Goal: Find specific page/section: Find specific page/section

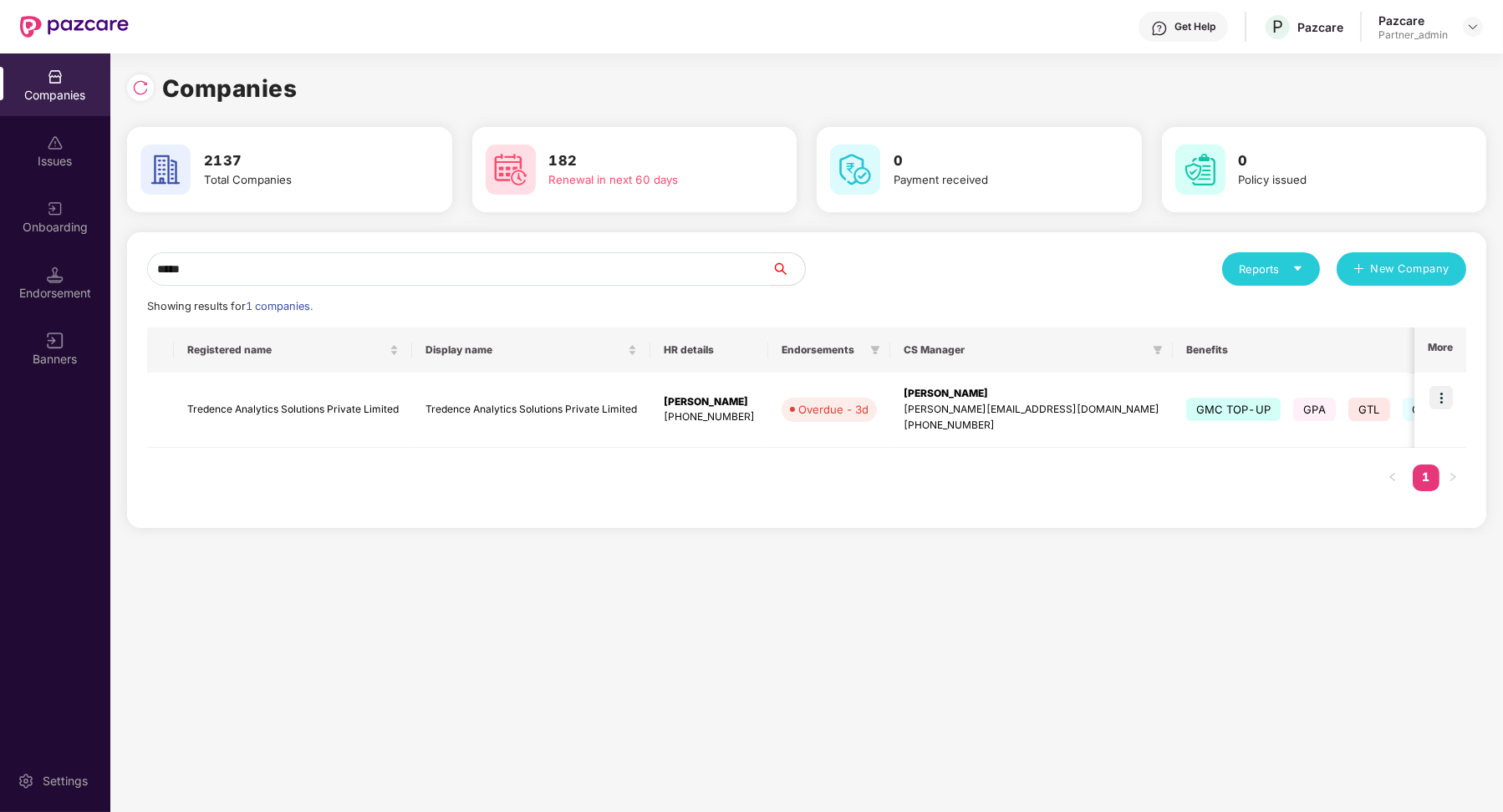
type input "*****"
click at [564, 392] on td "Tredence Analytics Solutions Private Limited" at bounding box center [531, 409] width 239 height 75
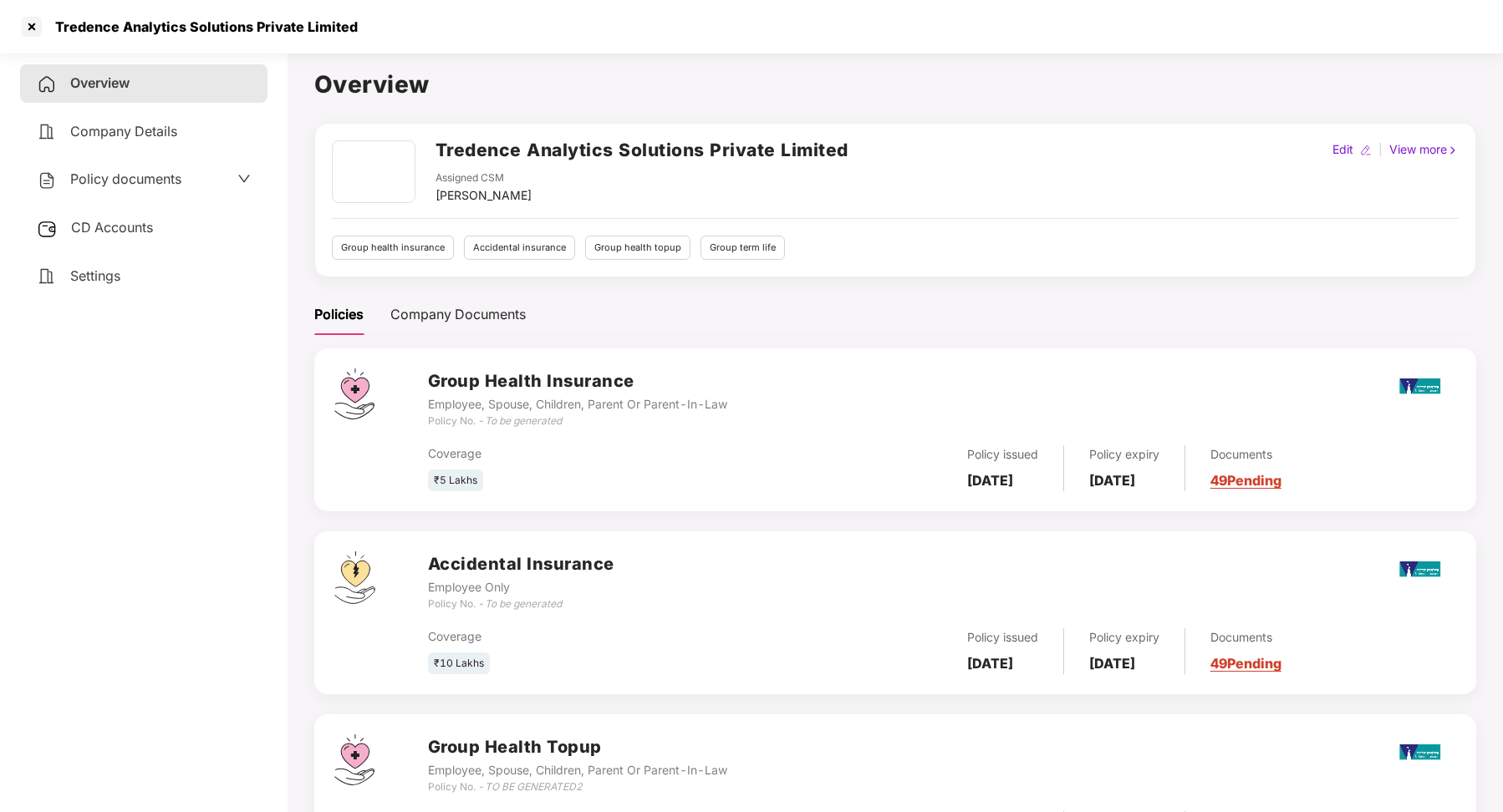
click at [148, 131] on span "Company Details" at bounding box center [123, 131] width 107 height 17
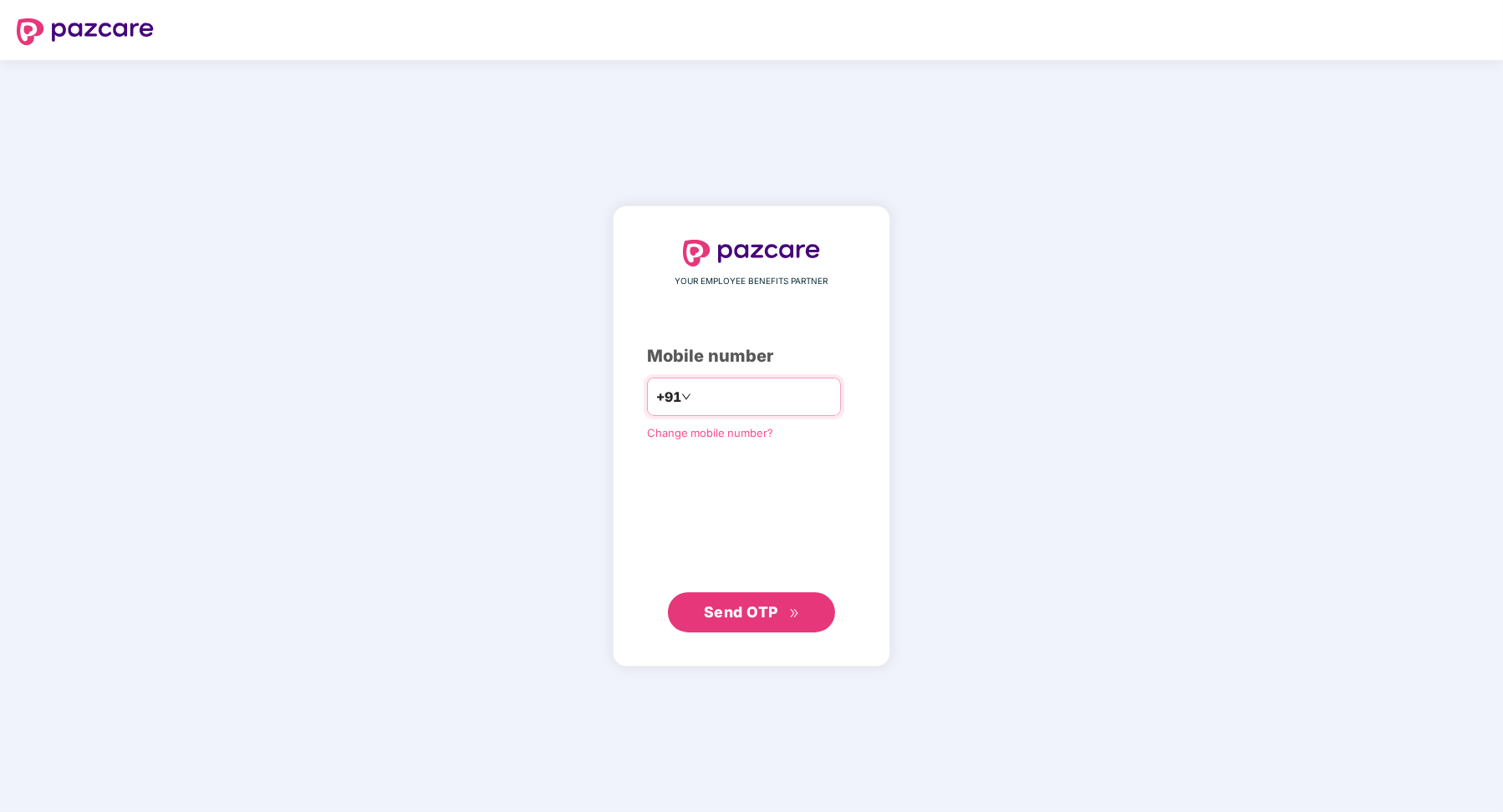
click at [738, 391] on input "number" at bounding box center [762, 396] width 137 height 27
click at [804, 400] on input "**********" at bounding box center [762, 396] width 137 height 27
type input "**********"
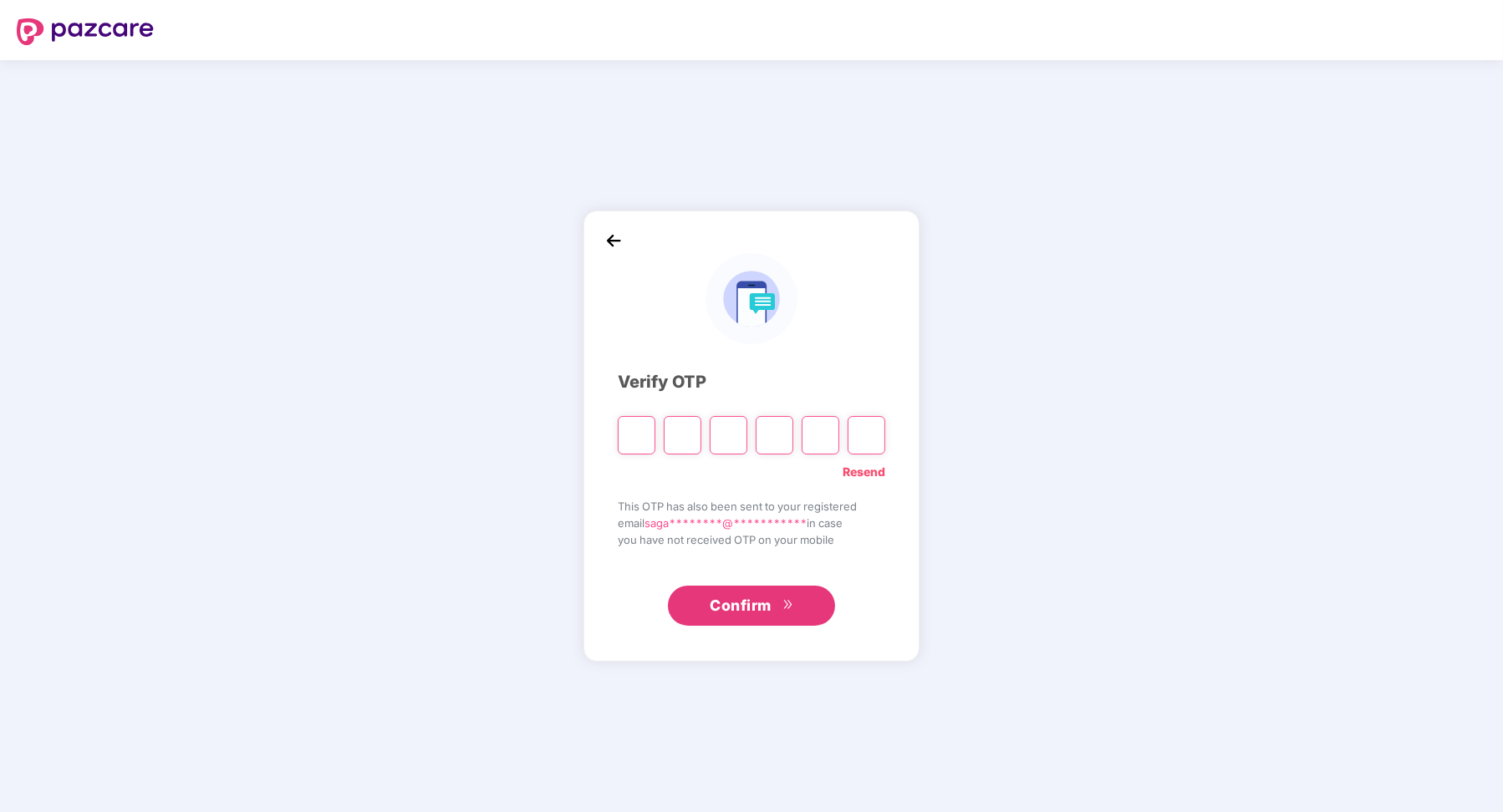
paste input "*"
type input "*"
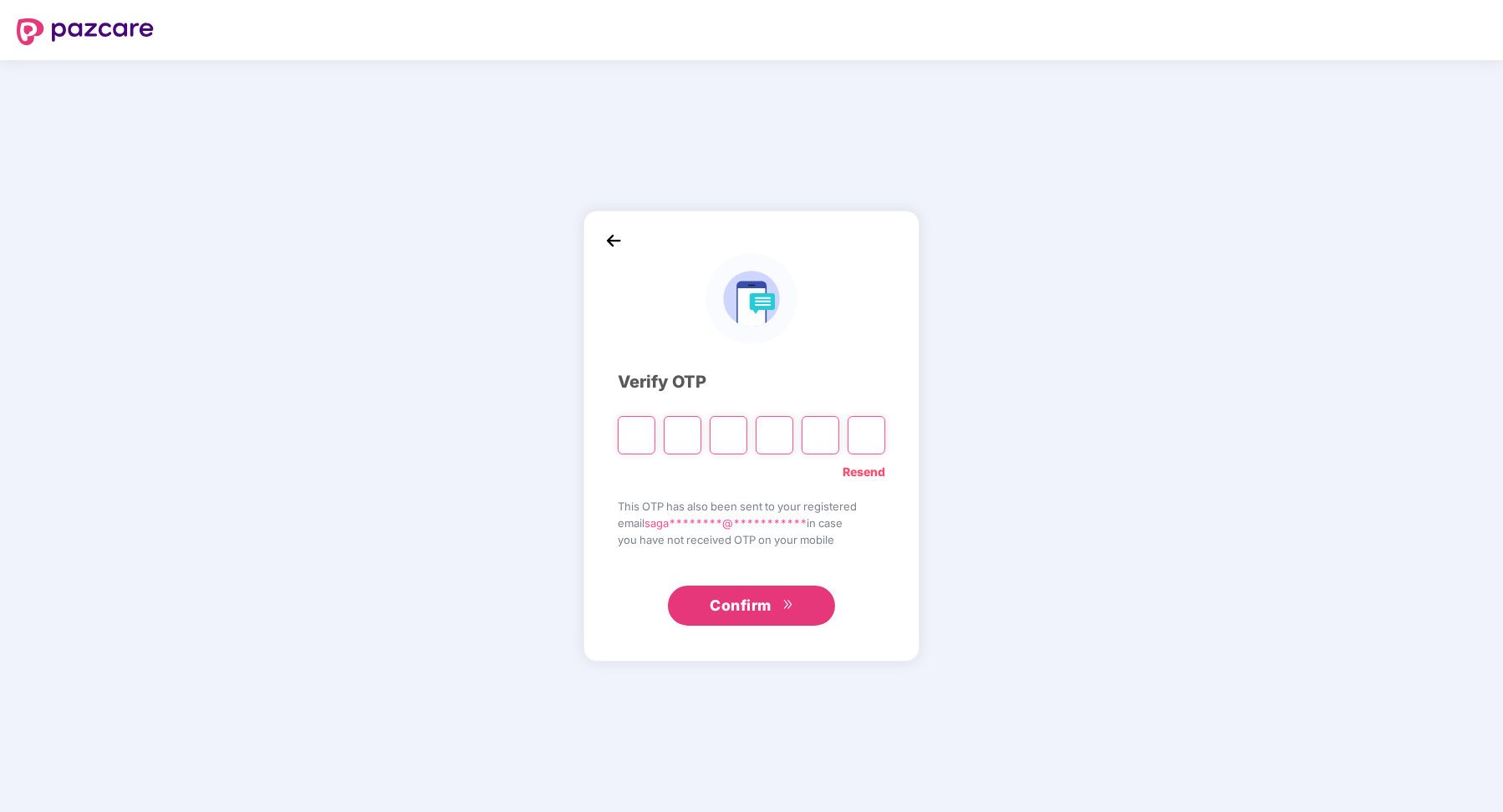
type input "*"
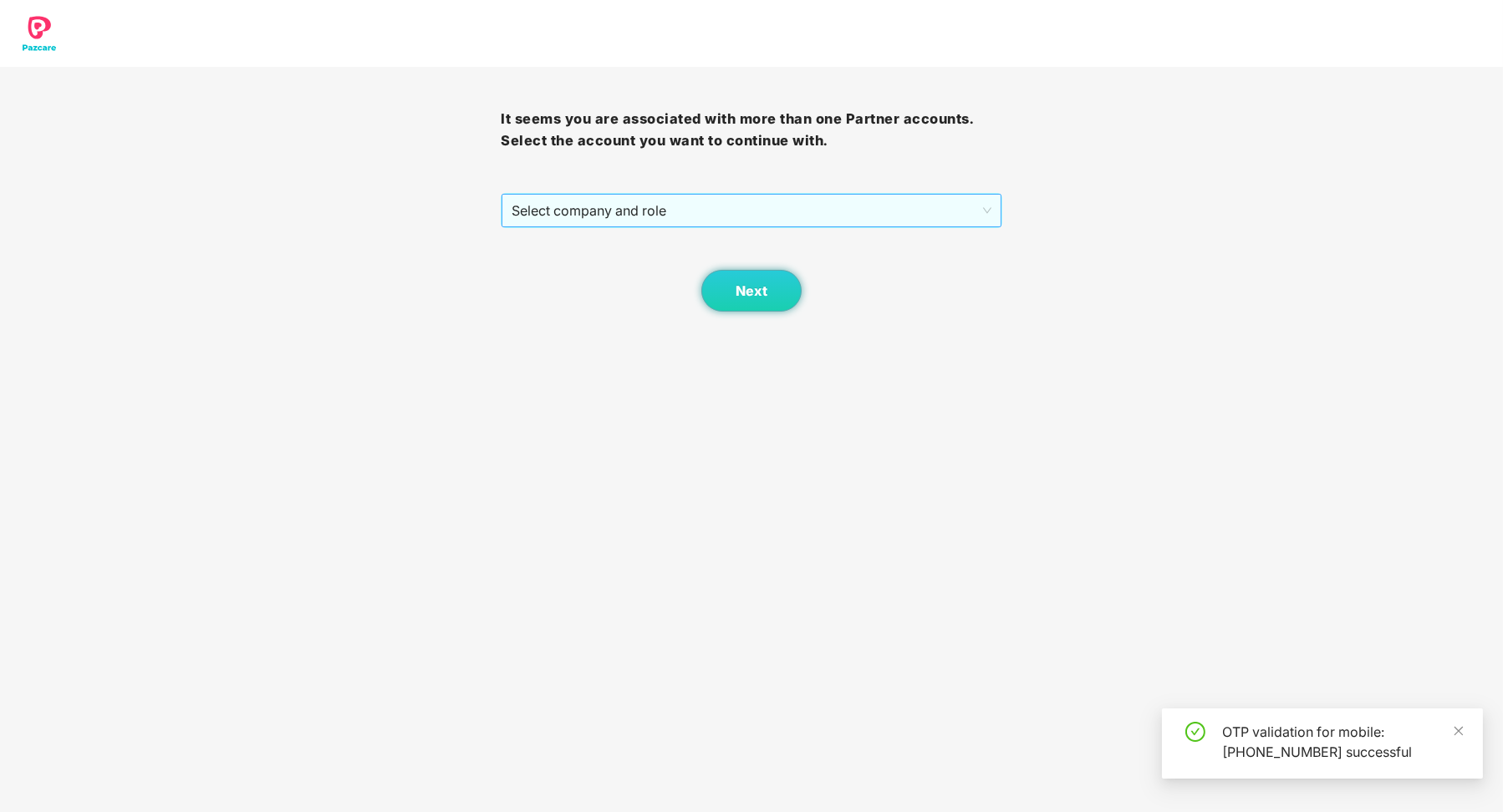
click at [748, 208] on span "Select company and role" at bounding box center [752, 210] width 479 height 32
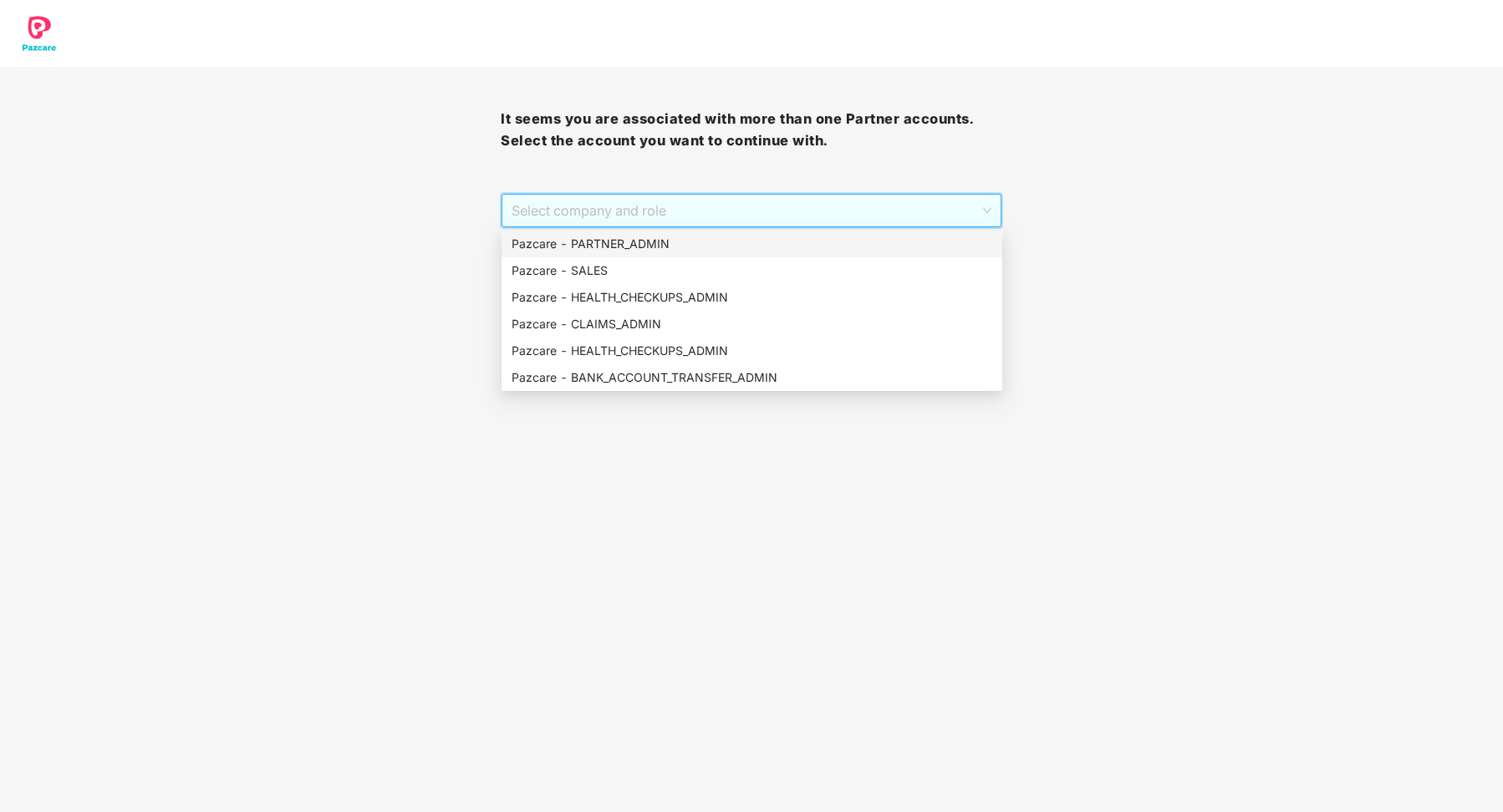
click at [692, 239] on div "Pazcare - PARTNER_ADMIN" at bounding box center [752, 243] width 481 height 18
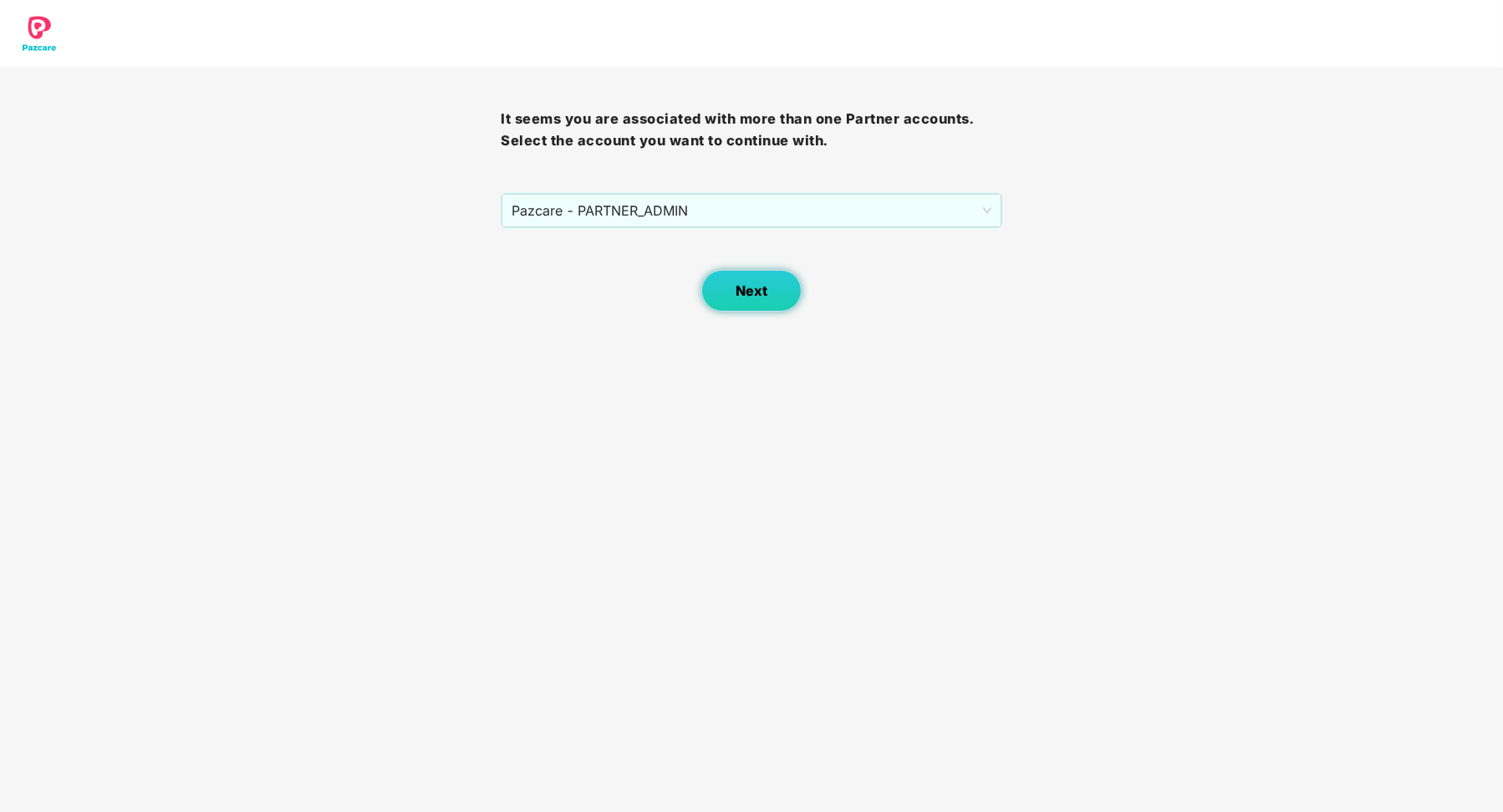
click at [747, 288] on span "Next" at bounding box center [752, 291] width 32 height 16
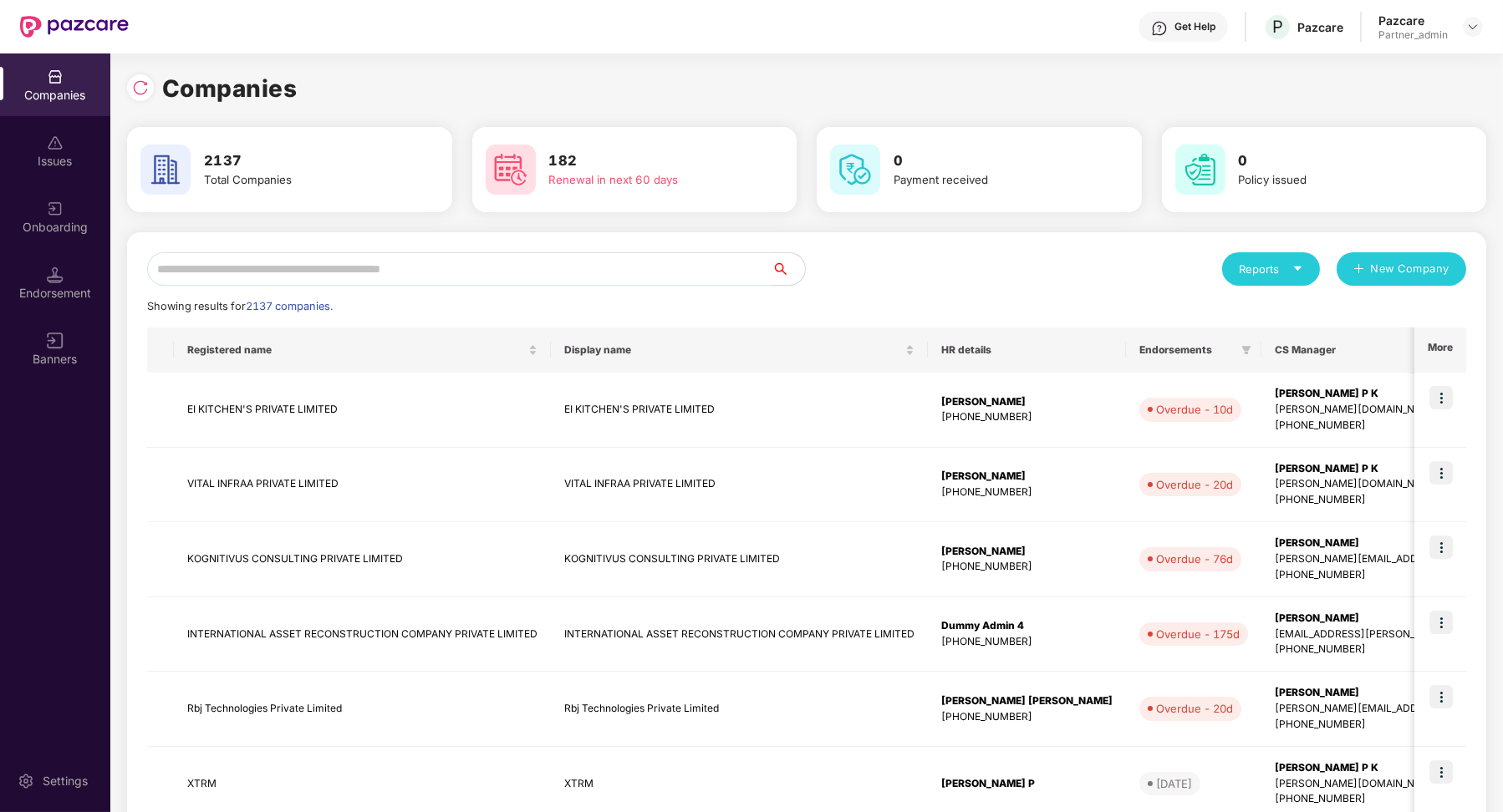
click at [661, 258] on input "text" at bounding box center [459, 268] width 625 height 33
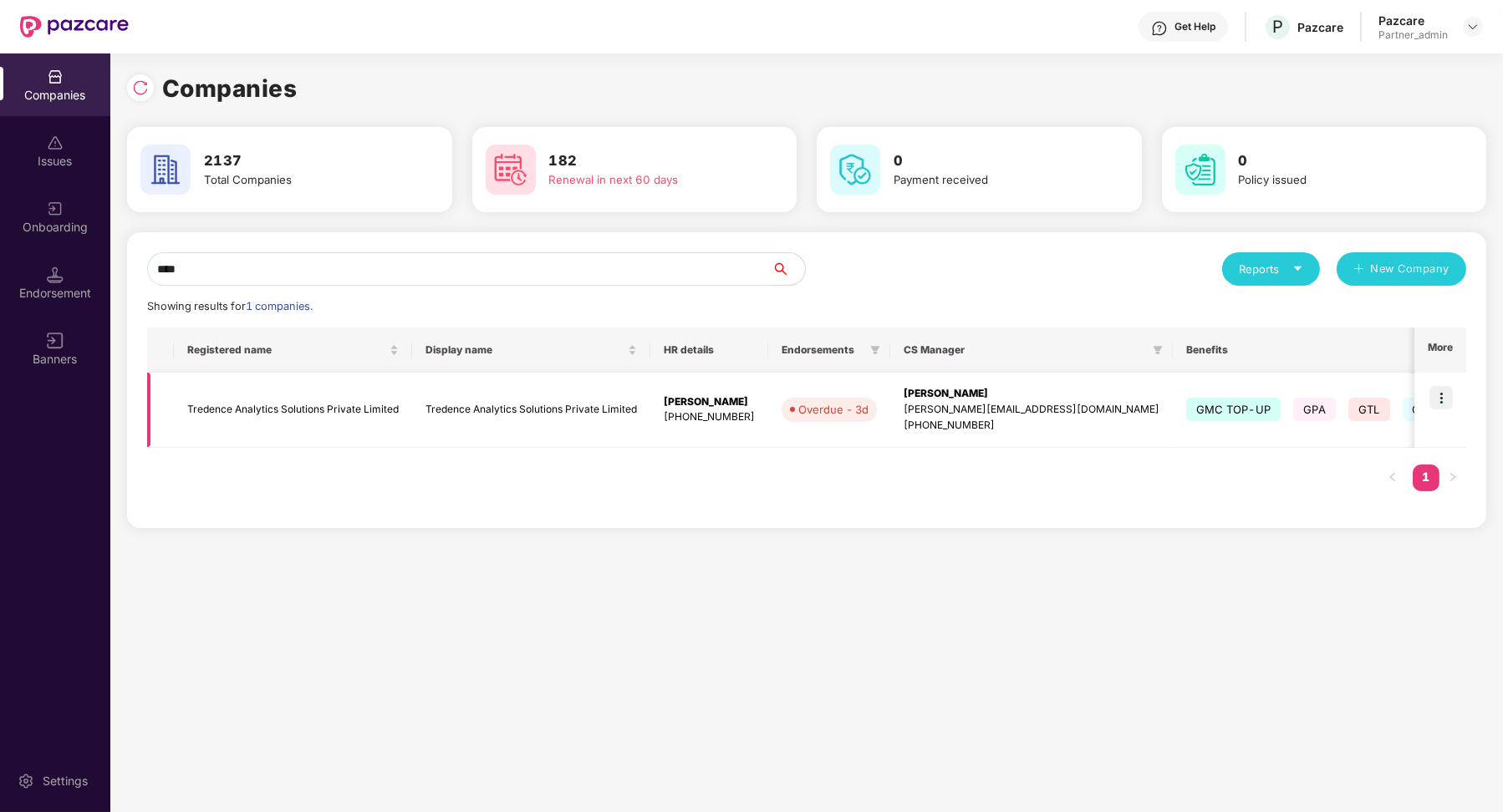
type input "****"
click at [1445, 398] on img at bounding box center [1440, 397] width 23 height 23
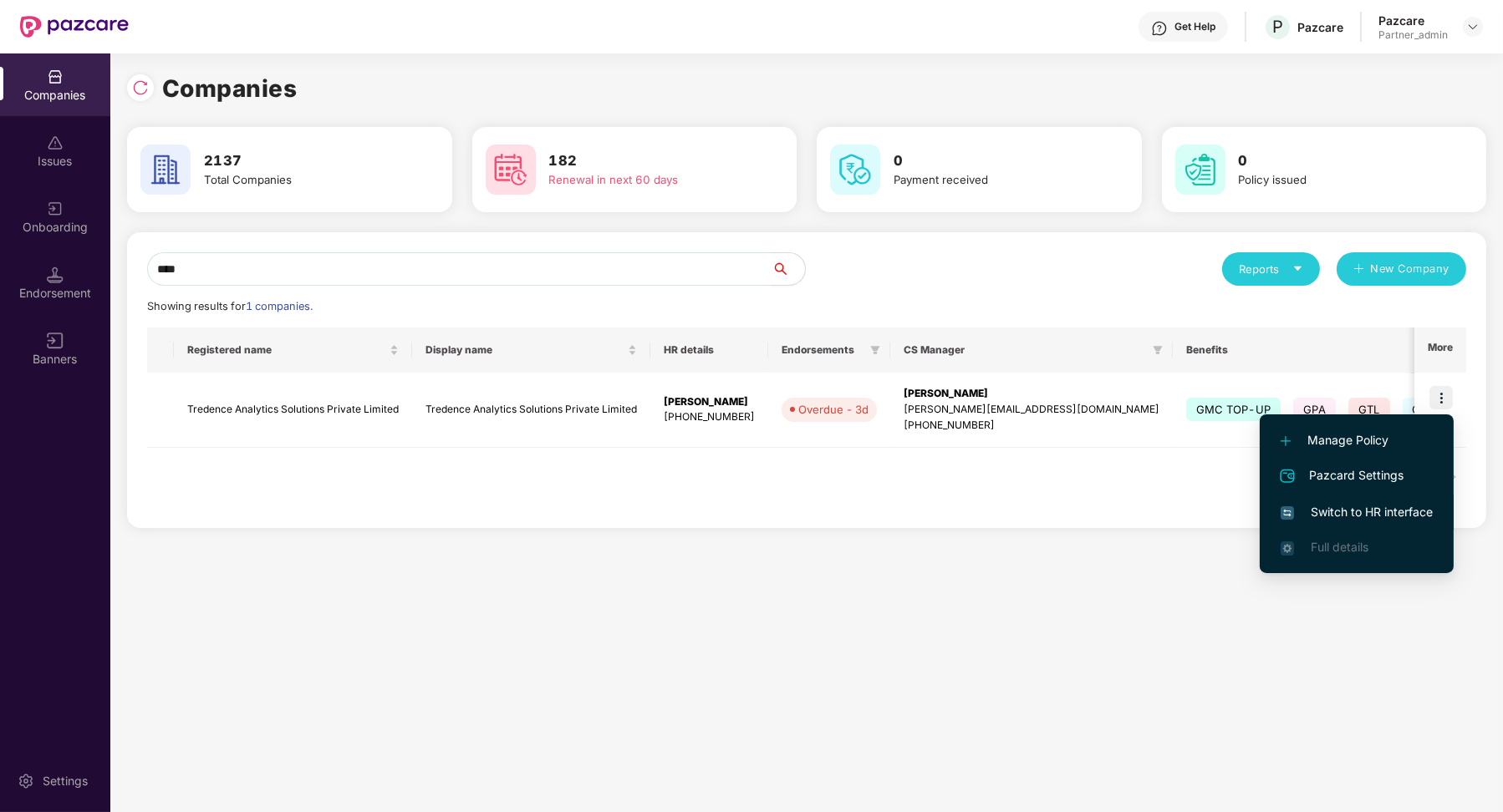
click at [1385, 504] on span "Switch to HR interface" at bounding box center [1356, 512] width 152 height 18
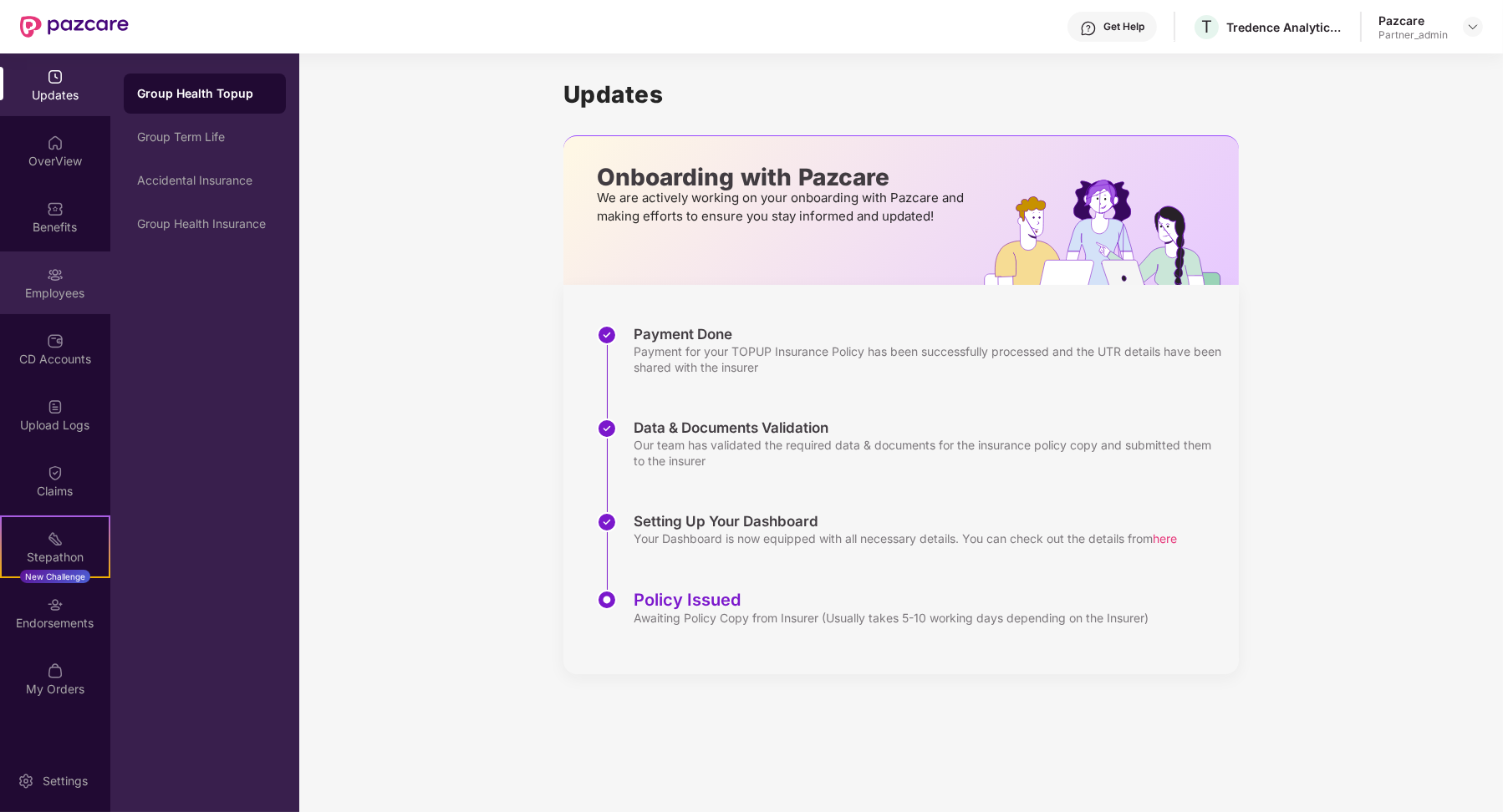
click at [77, 306] on div "Employees" at bounding box center [55, 282] width 111 height 63
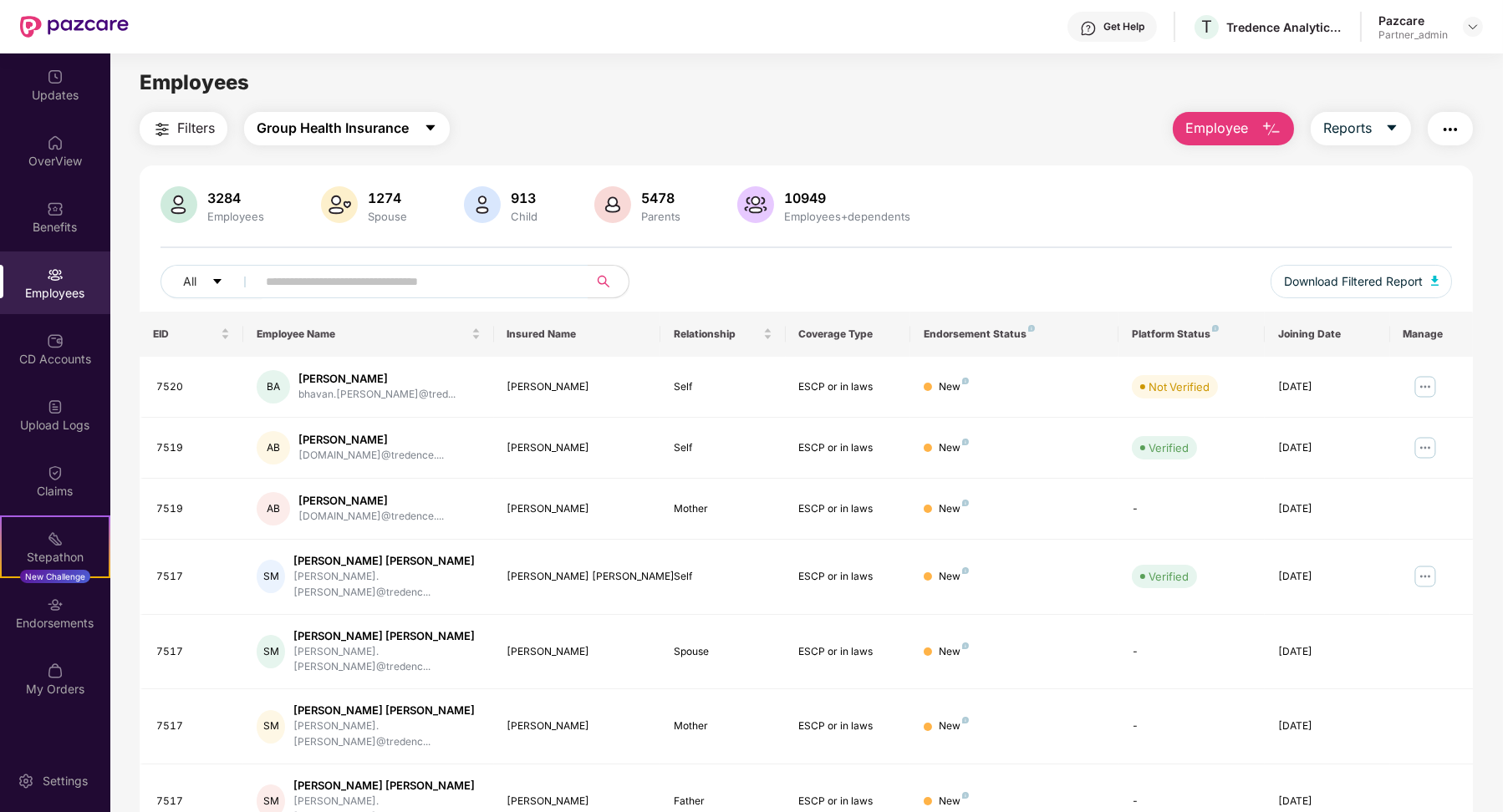
click at [417, 134] on button "Group Health Insurance" at bounding box center [347, 128] width 206 height 33
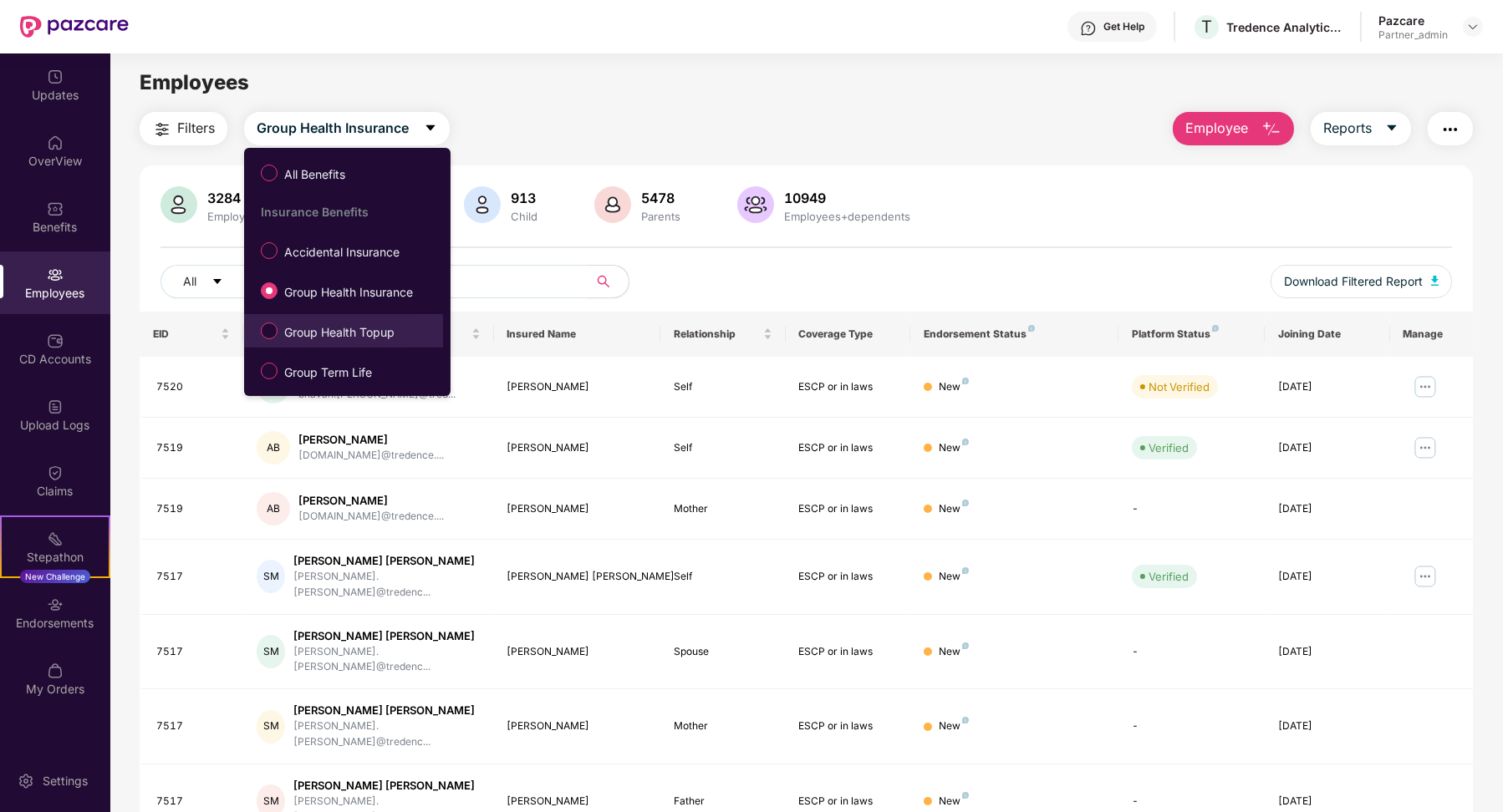
click at [350, 327] on span "Group Health Topup" at bounding box center [339, 332] width 124 height 18
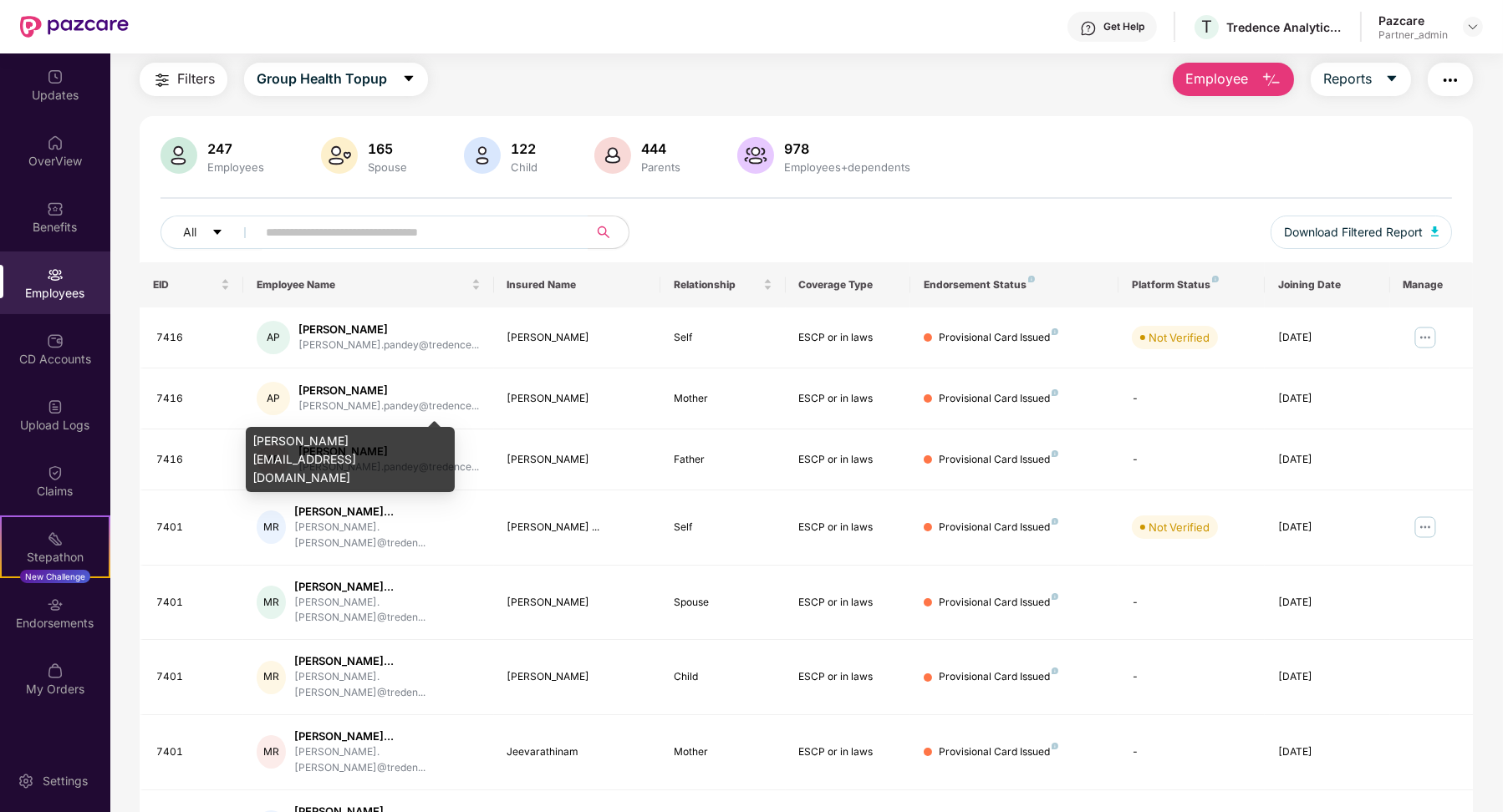
scroll to position [209, 0]
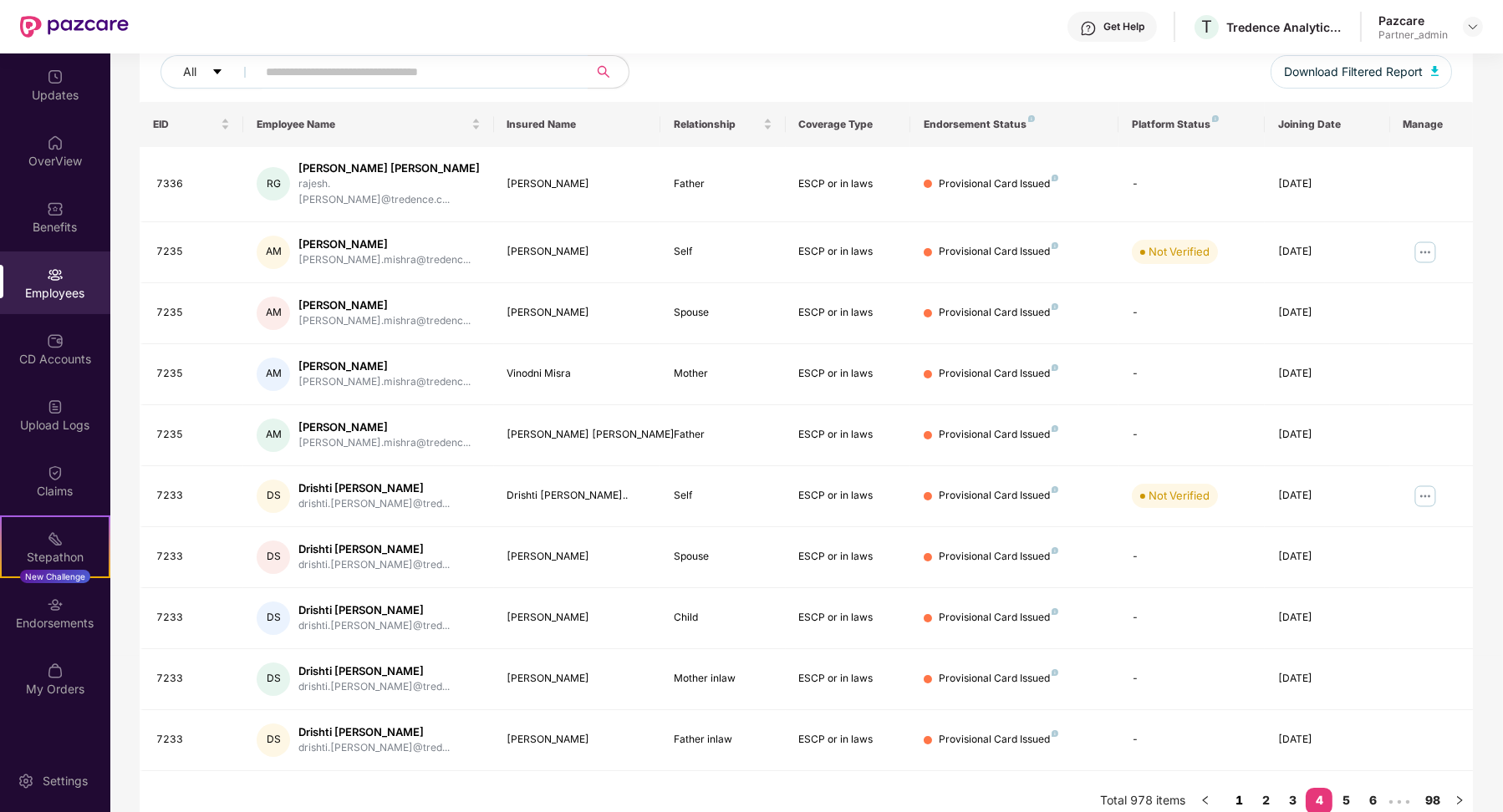
click at [1247, 788] on link "1" at bounding box center [1239, 800] width 27 height 25
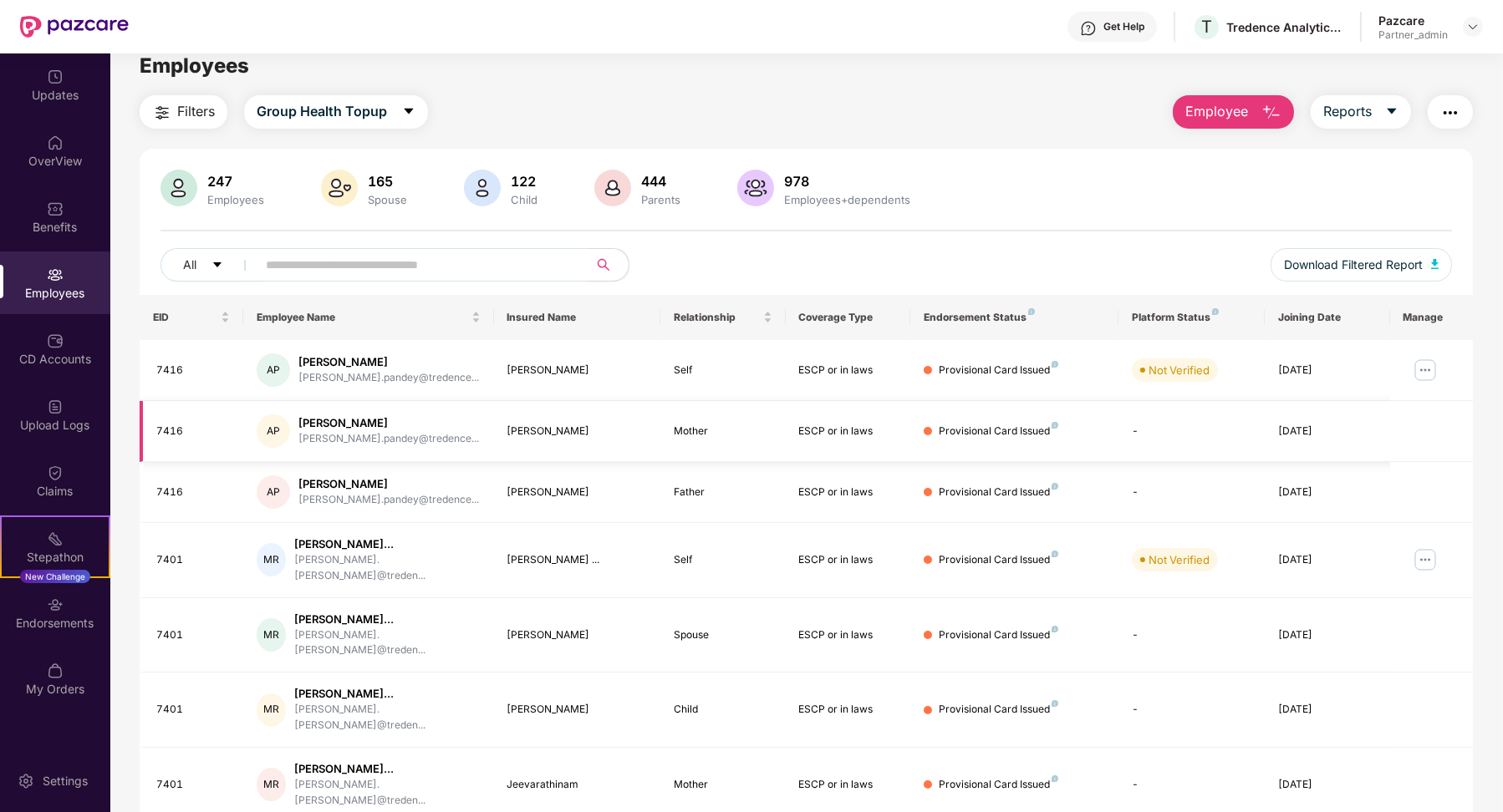
scroll to position [45, 0]
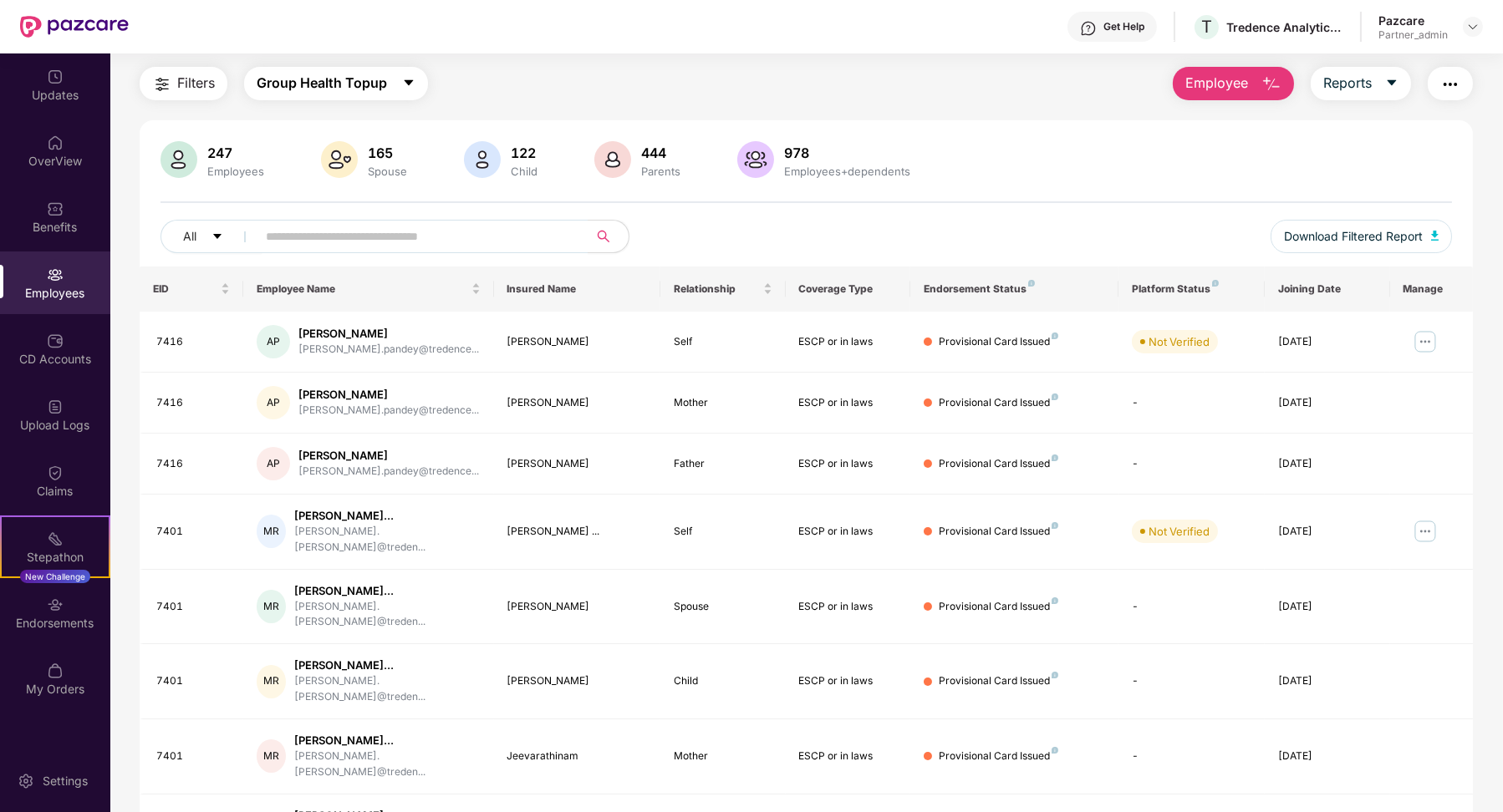
click at [399, 85] on button "Group Health Topup" at bounding box center [336, 83] width 184 height 33
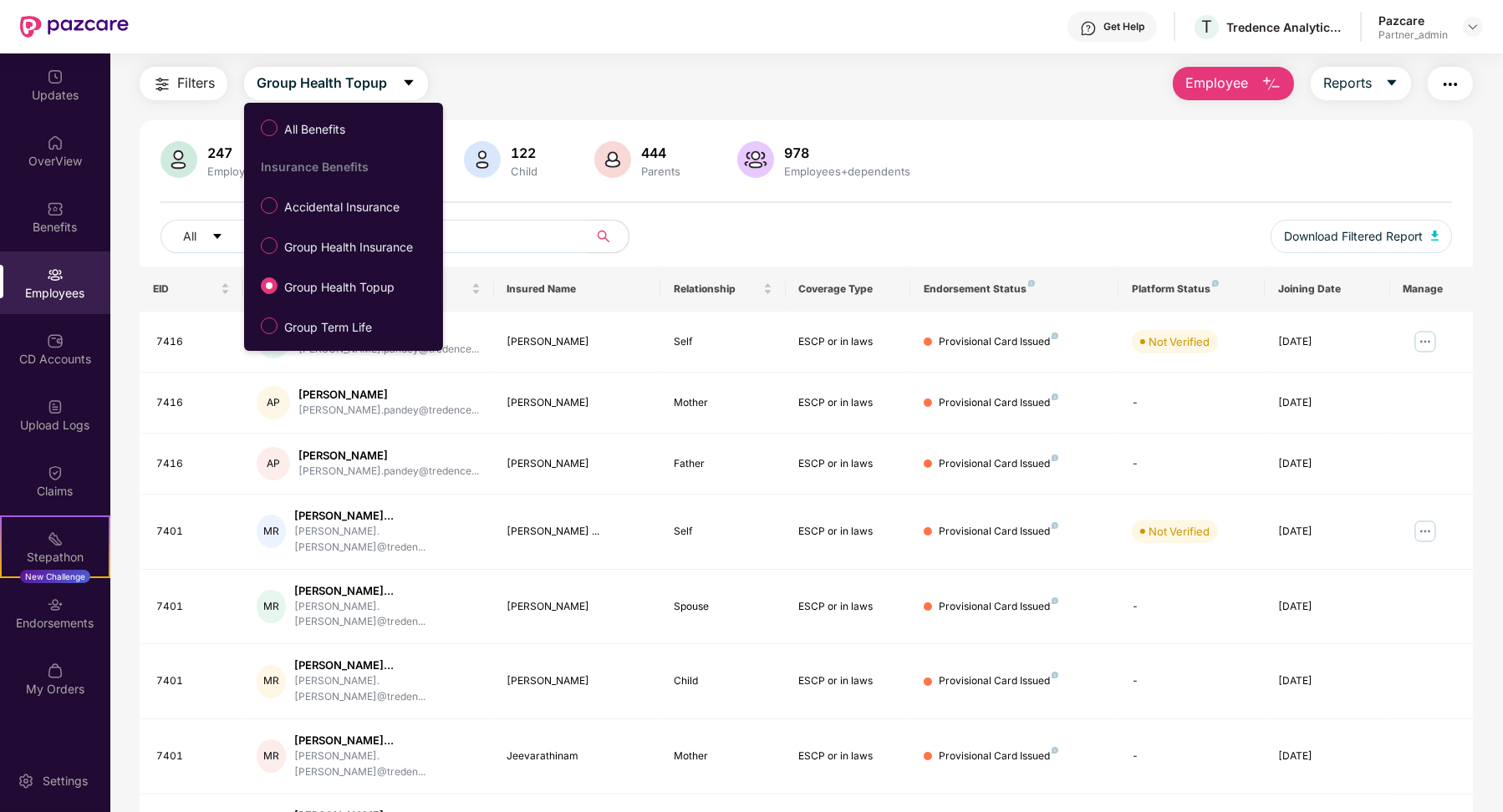
click at [537, 114] on div "Filters Group Health Topup Employee Reports 247 Employees 165 Spouse 122 Child …" at bounding box center [806, 559] width 1334 height 985
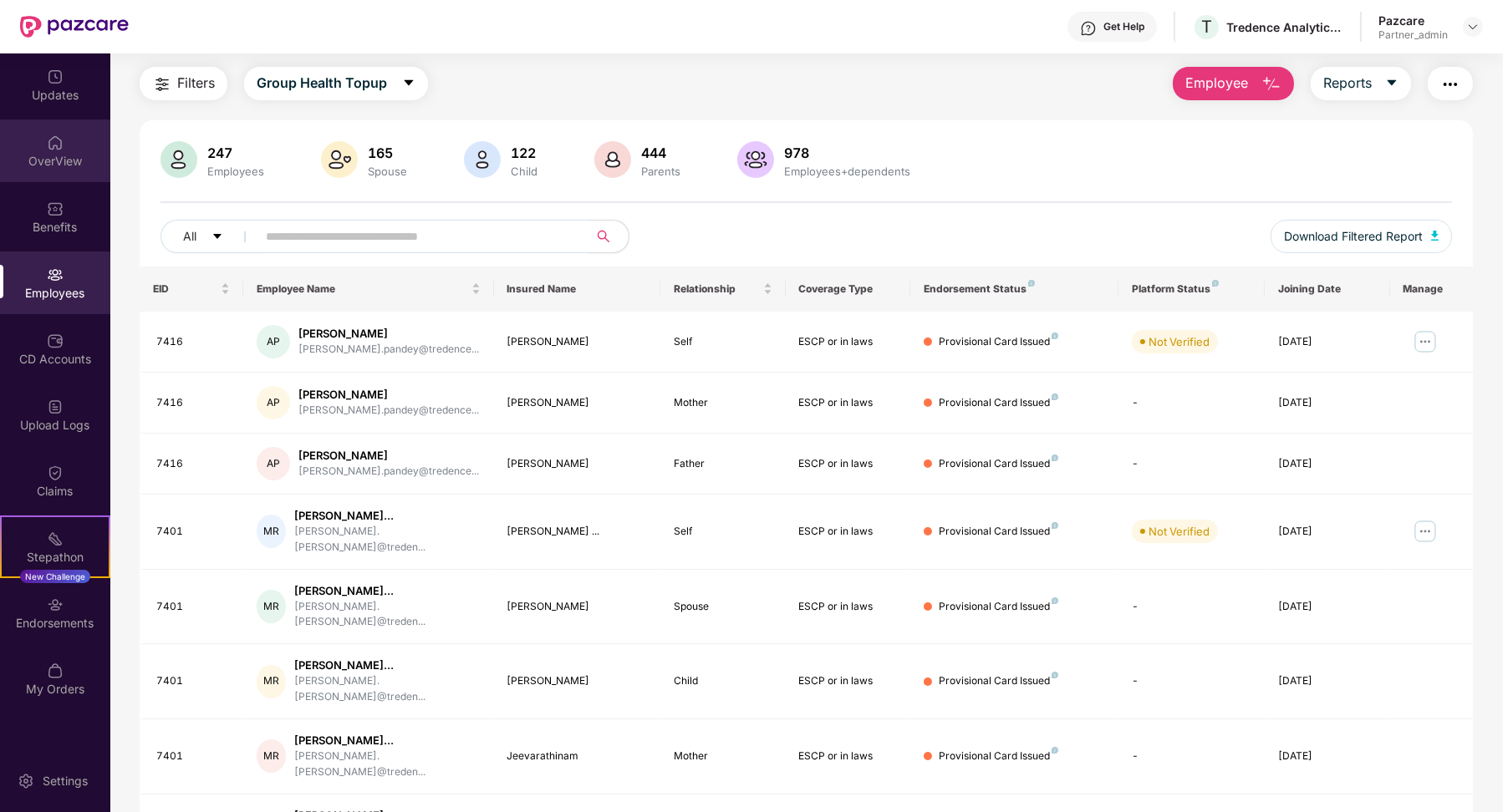
click at [70, 173] on div "OverView" at bounding box center [55, 151] width 111 height 63
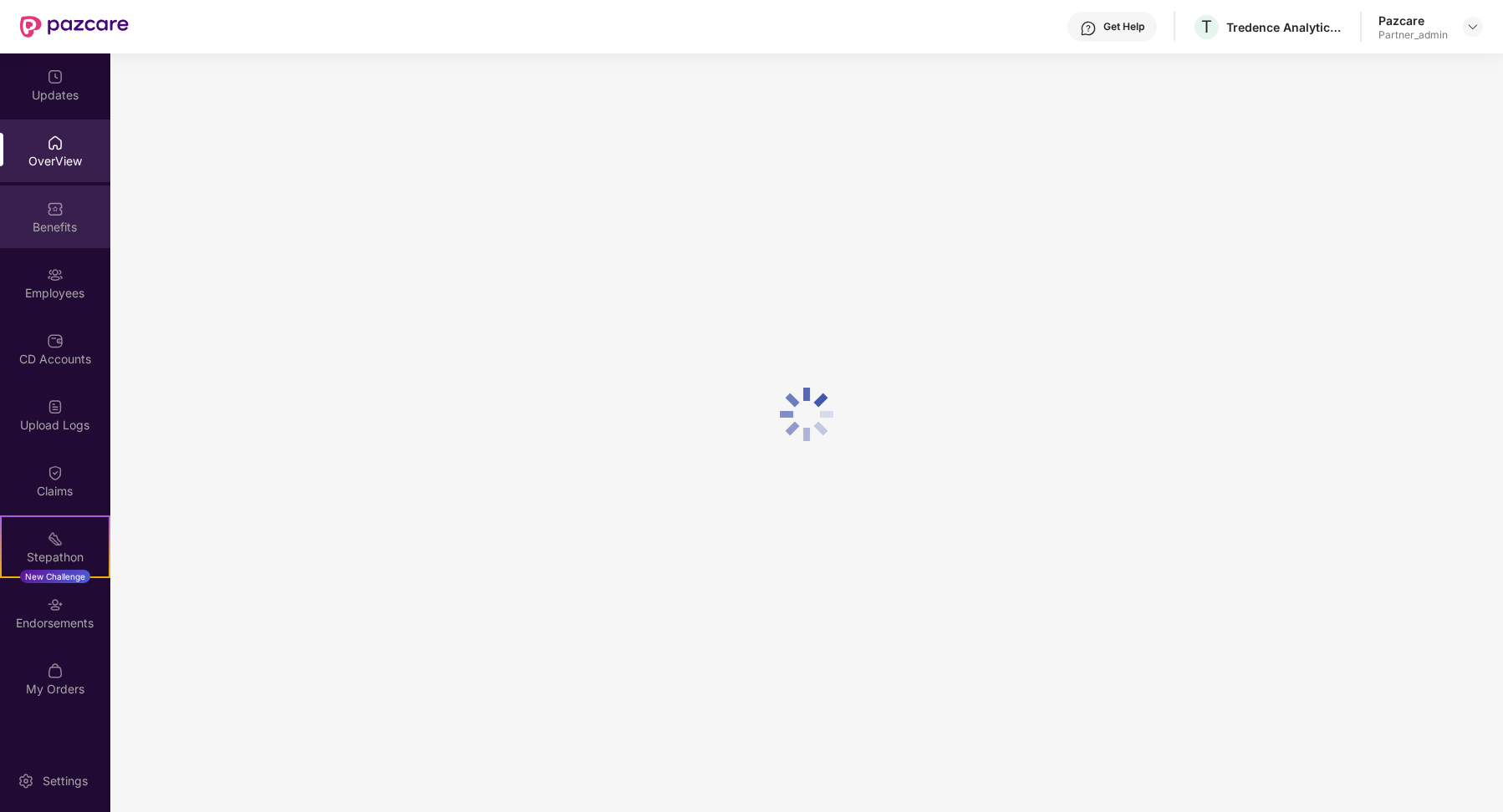
click at [68, 225] on div "Benefits" at bounding box center [55, 226] width 111 height 17
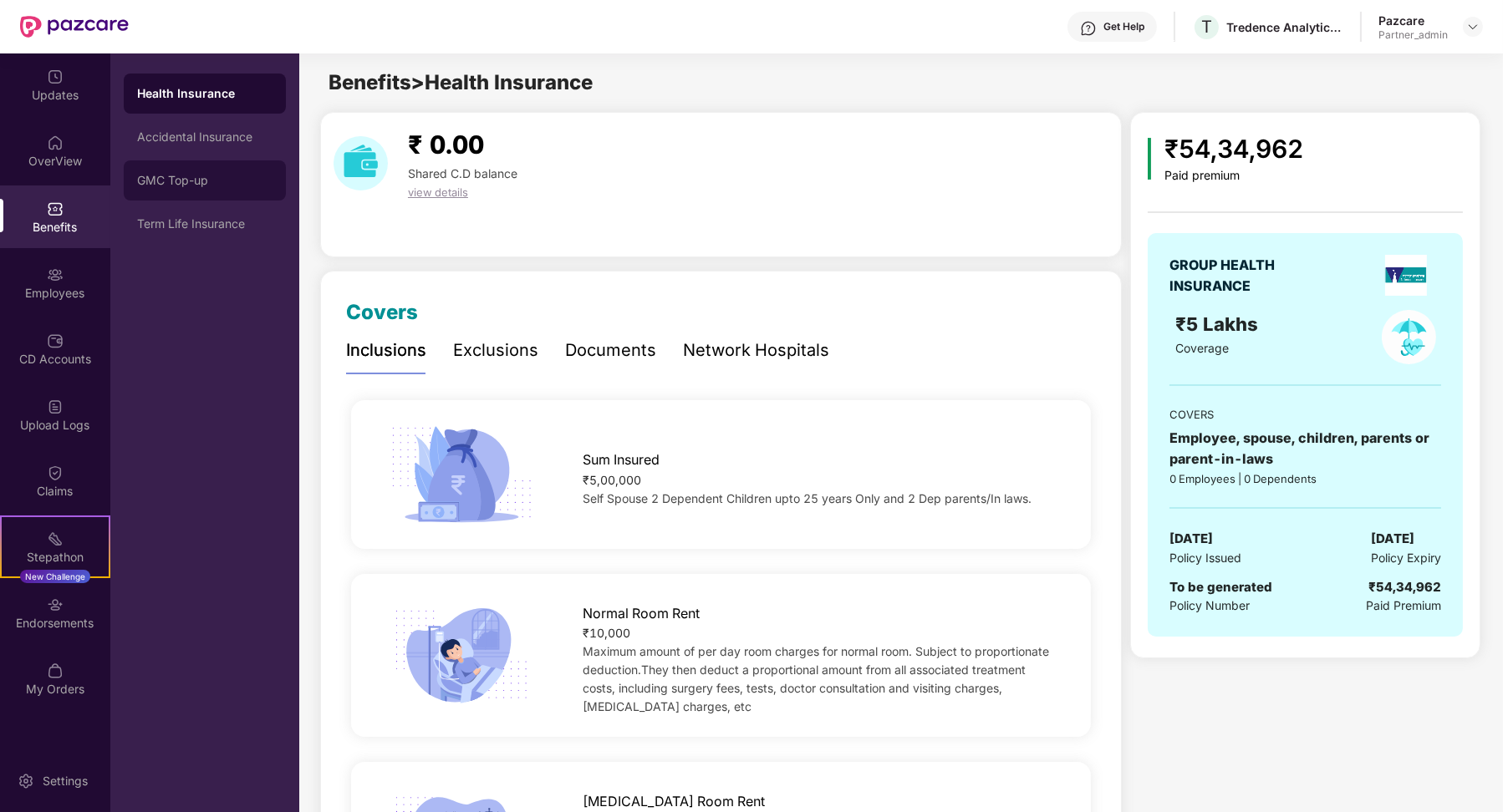
click at [213, 183] on div "GMC Top-up" at bounding box center [205, 180] width 136 height 13
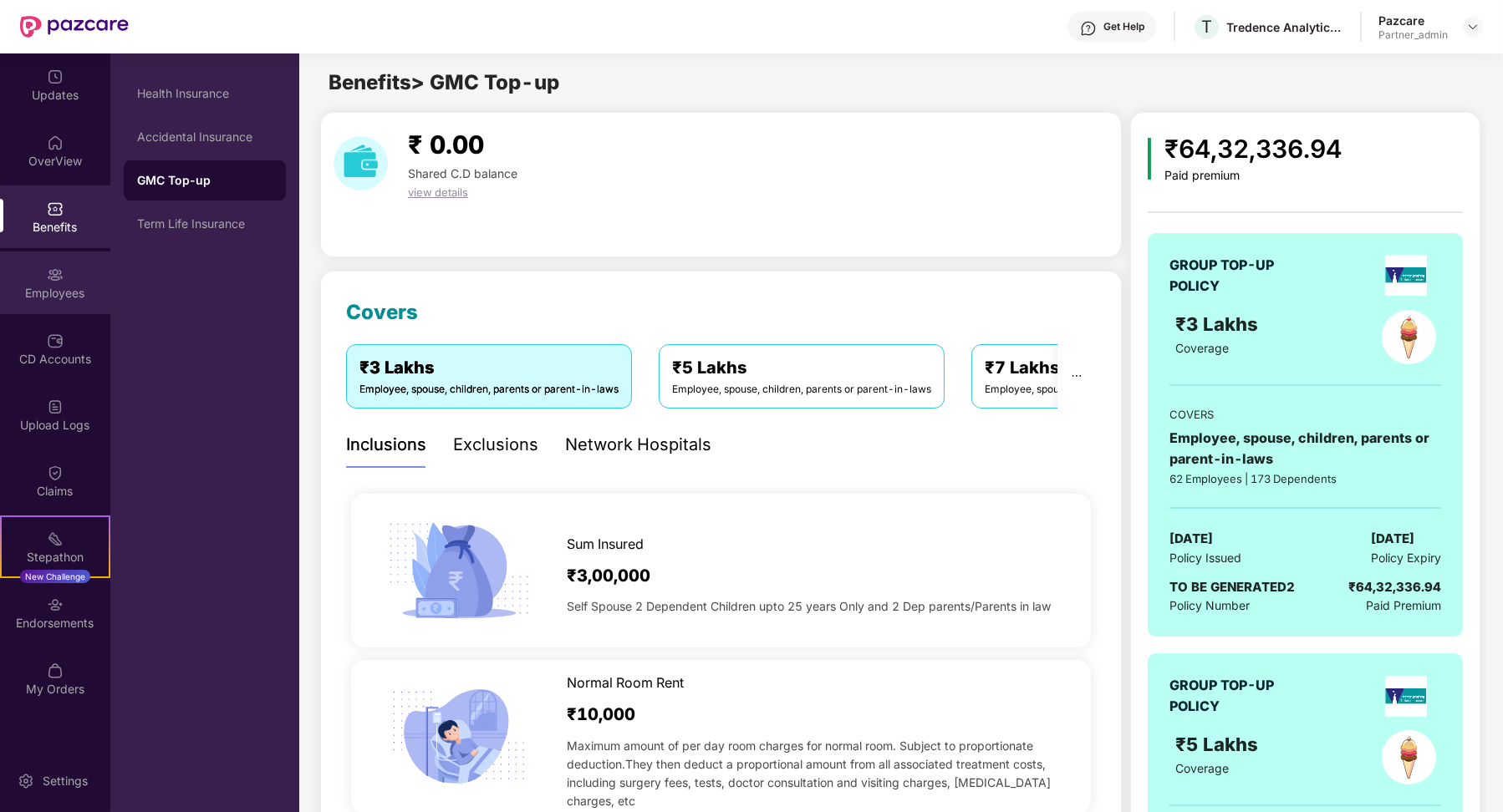
click at [67, 305] on div "Employees" at bounding box center [55, 282] width 111 height 63
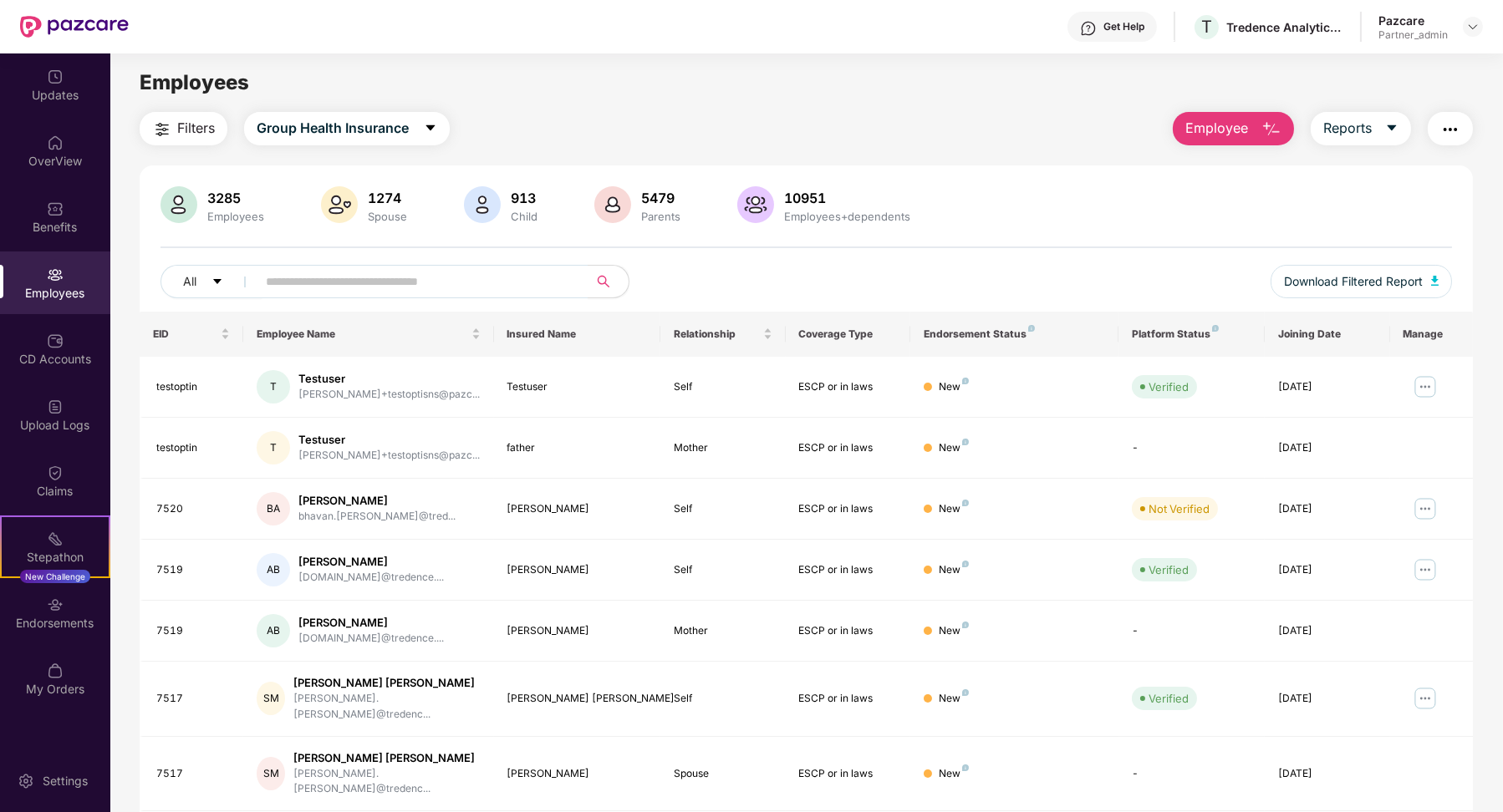
click at [390, 151] on div "Filters Group Health Insurance Employee Reports 3285 Employees 1274 Spouse 913 …" at bounding box center [806, 597] width 1334 height 971
click at [390, 131] on span "Group Health Insurance" at bounding box center [332, 128] width 152 height 21
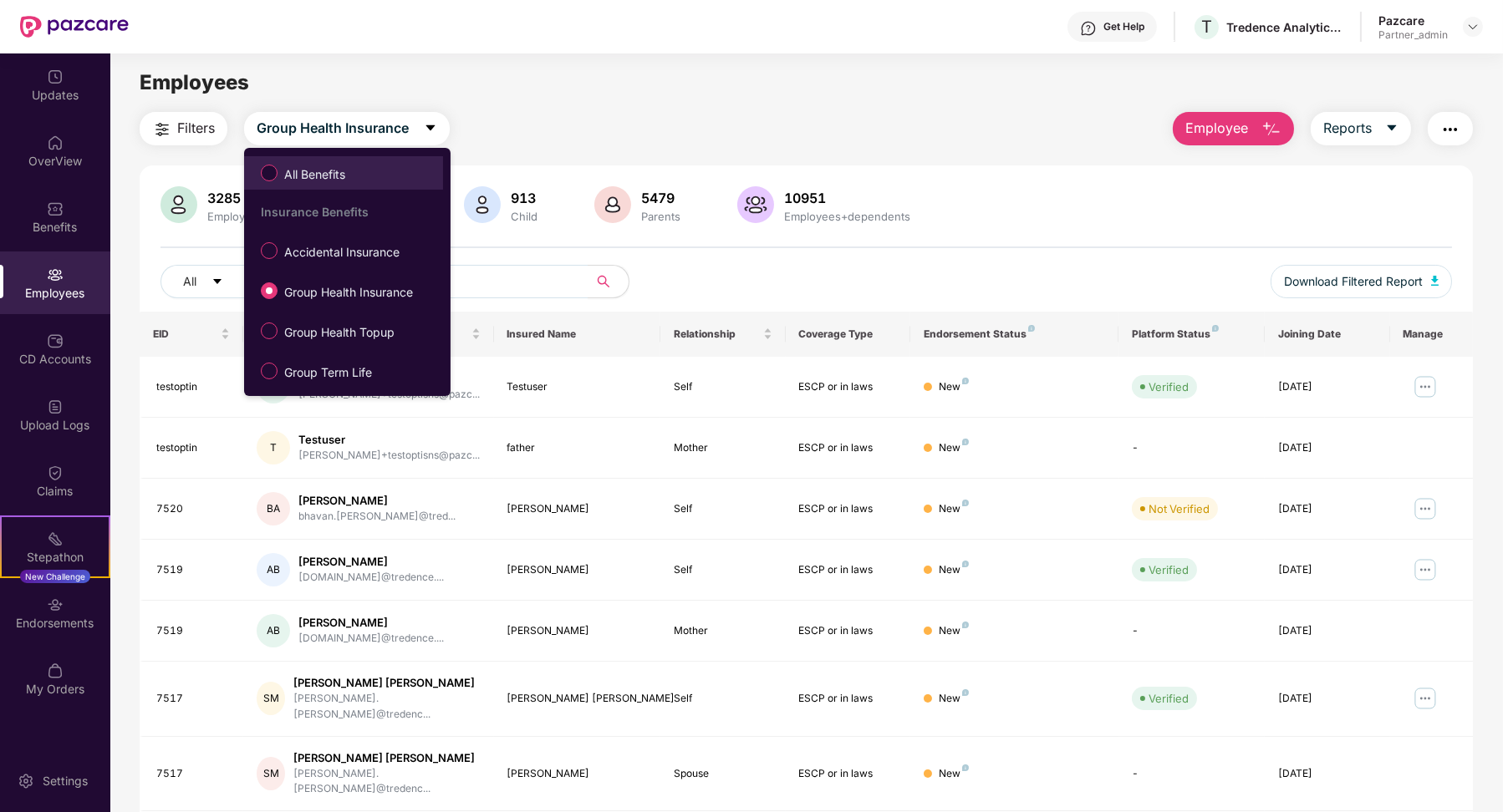
click at [378, 158] on li "All Benefits" at bounding box center [343, 173] width 199 height 33
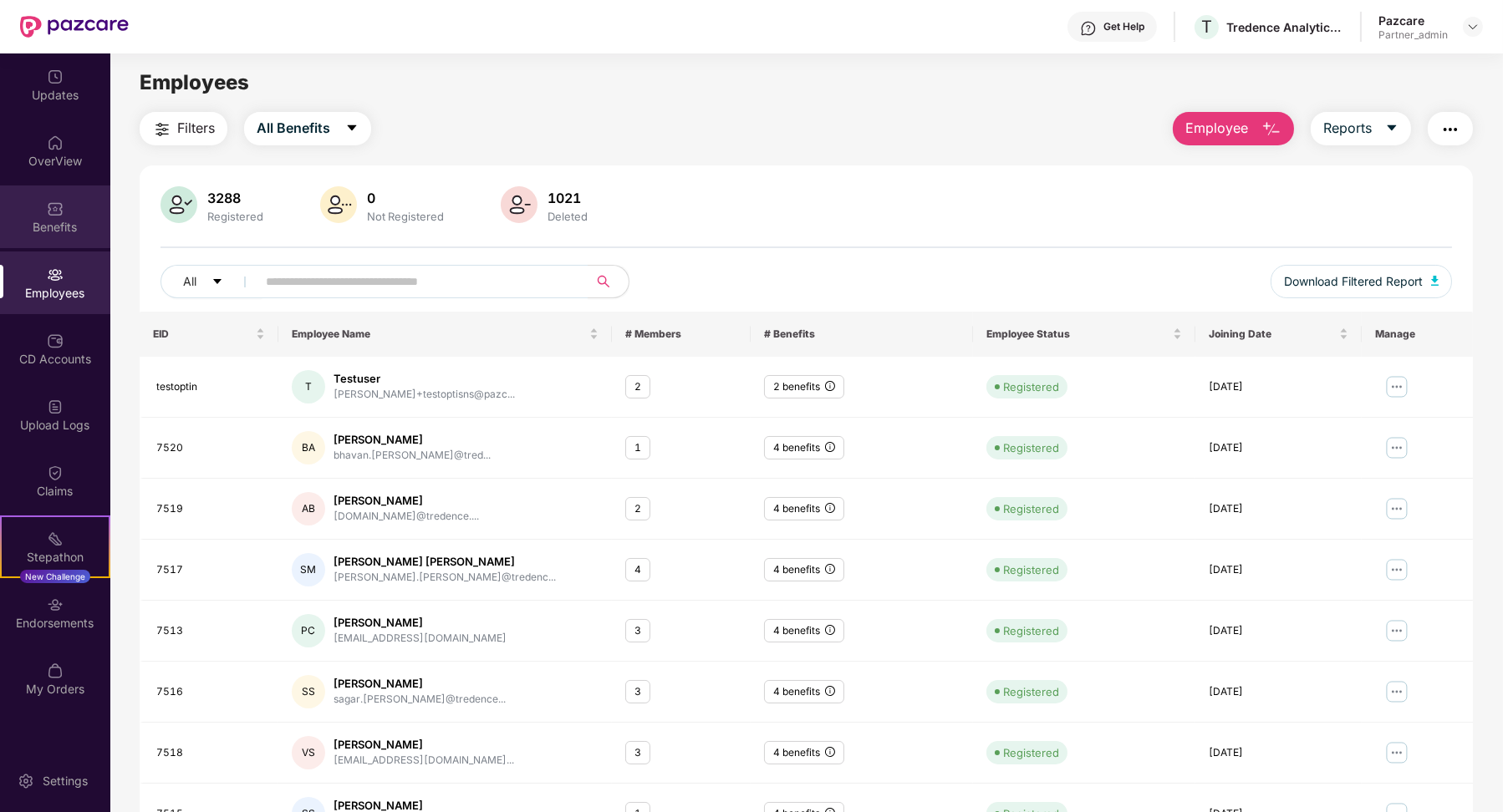
click at [59, 199] on div at bounding box center [55, 206] width 17 height 17
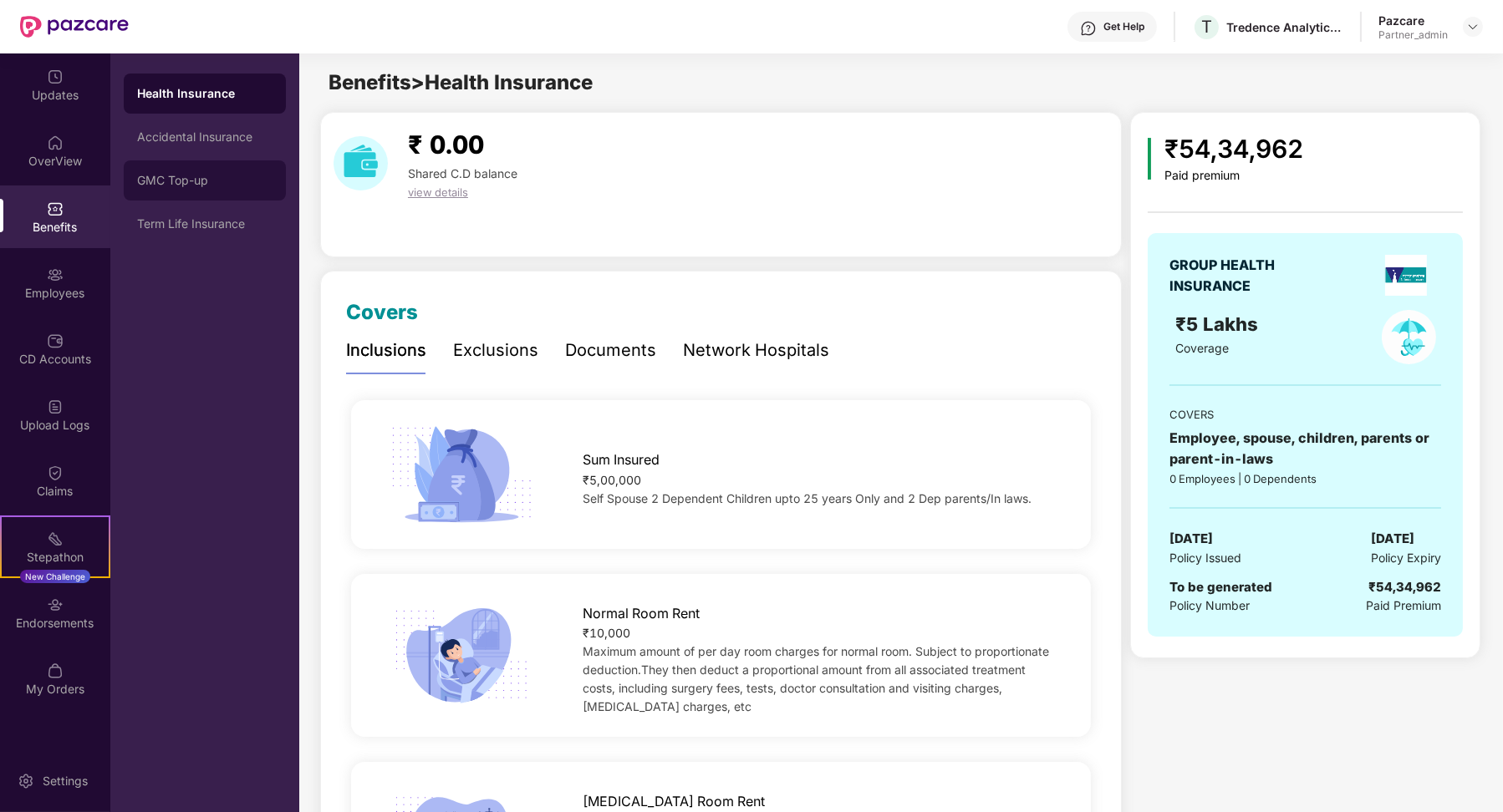
click at [183, 185] on div "GMC Top-up" at bounding box center [205, 180] width 136 height 13
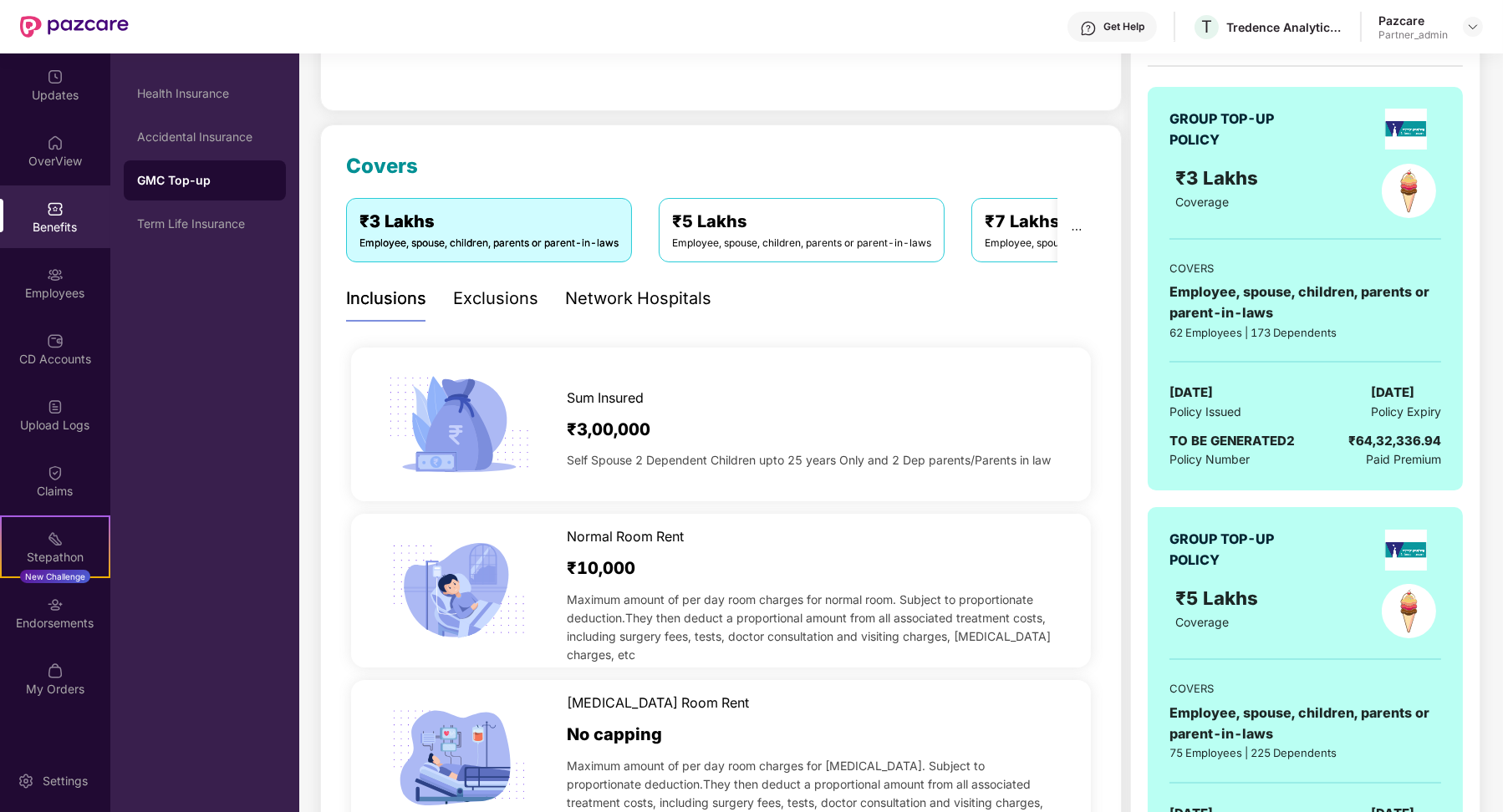
scroll to position [326, 0]
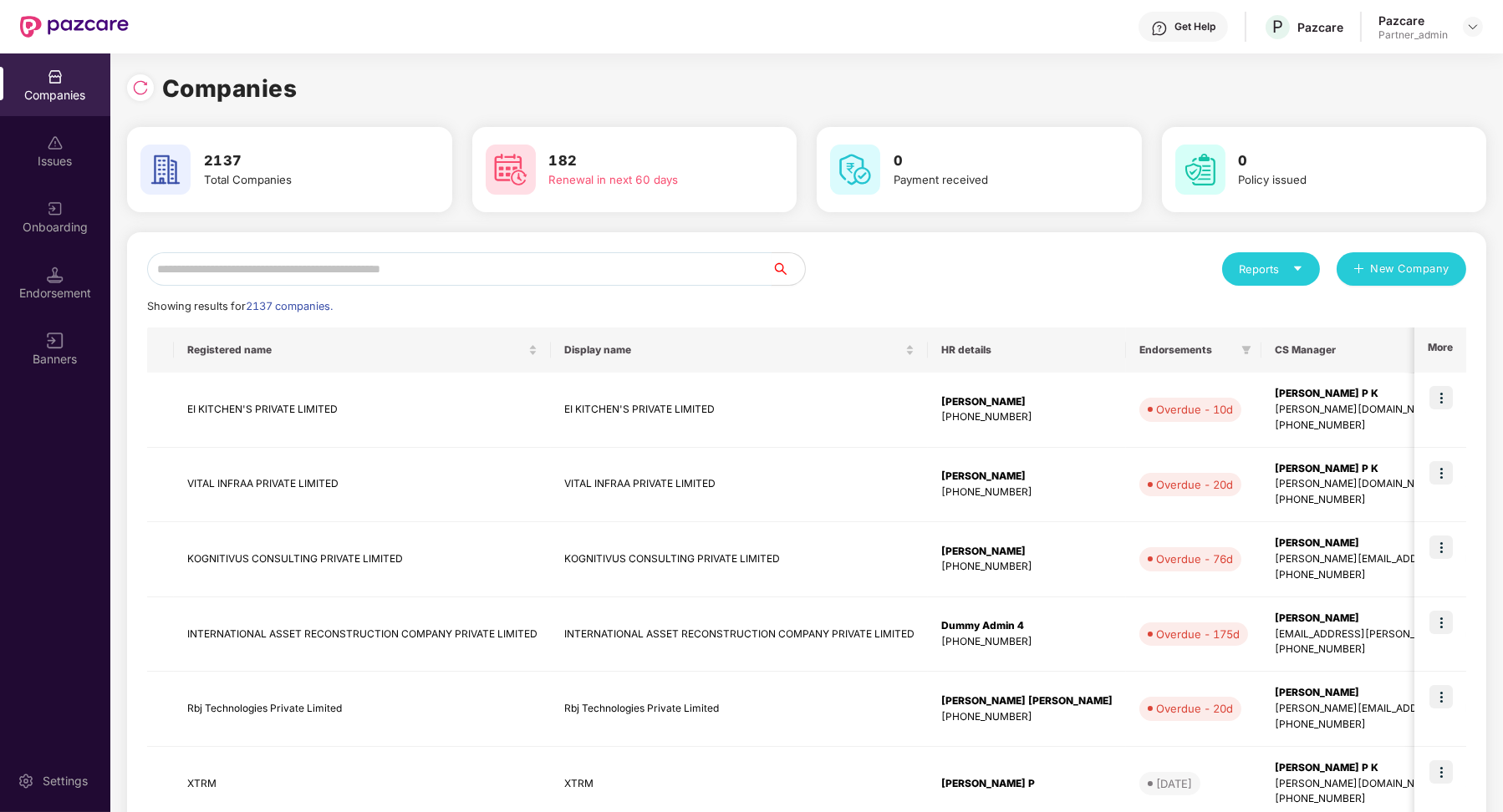
click at [317, 271] on input "text" at bounding box center [459, 268] width 625 height 33
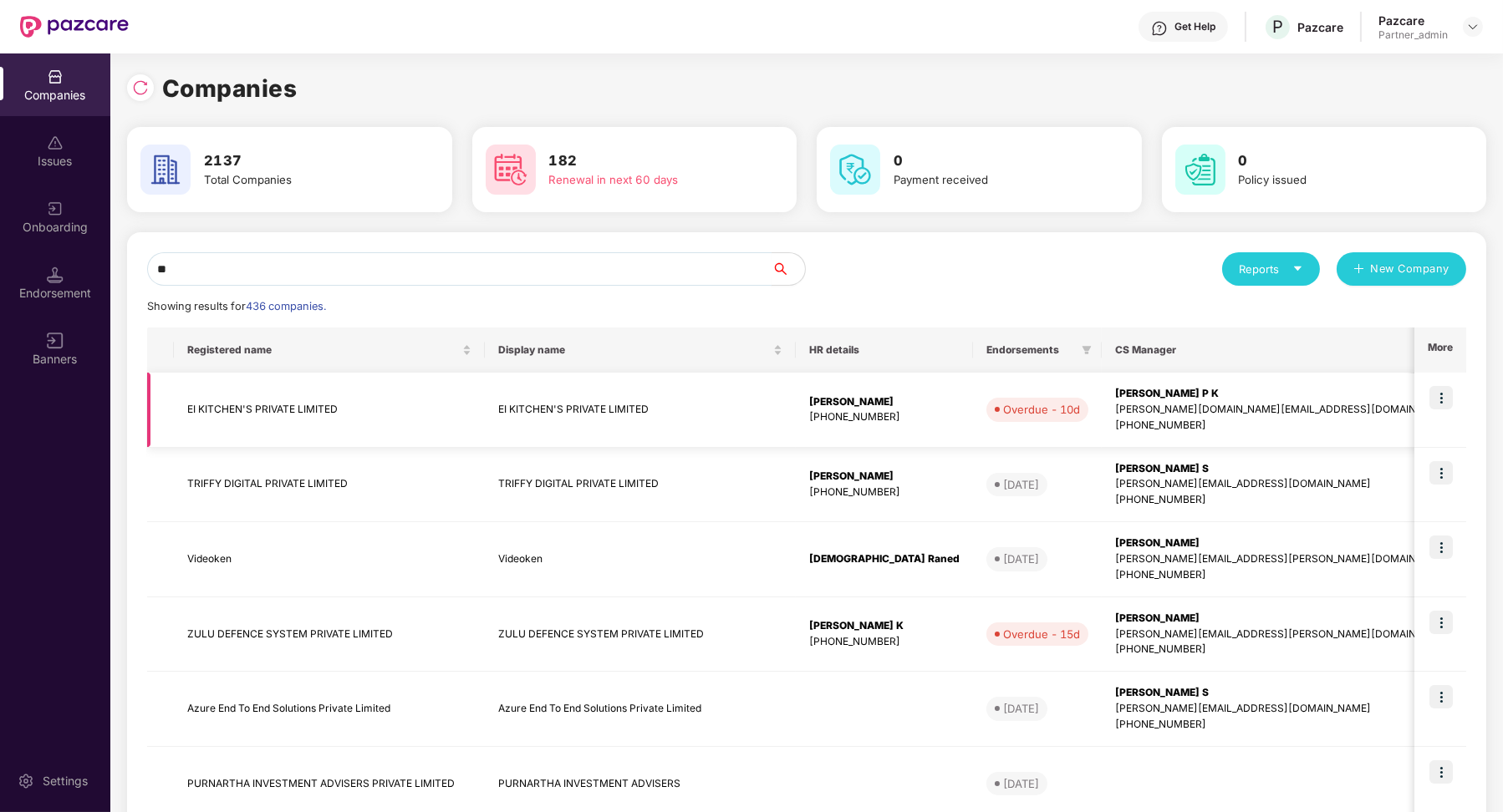
type input "*"
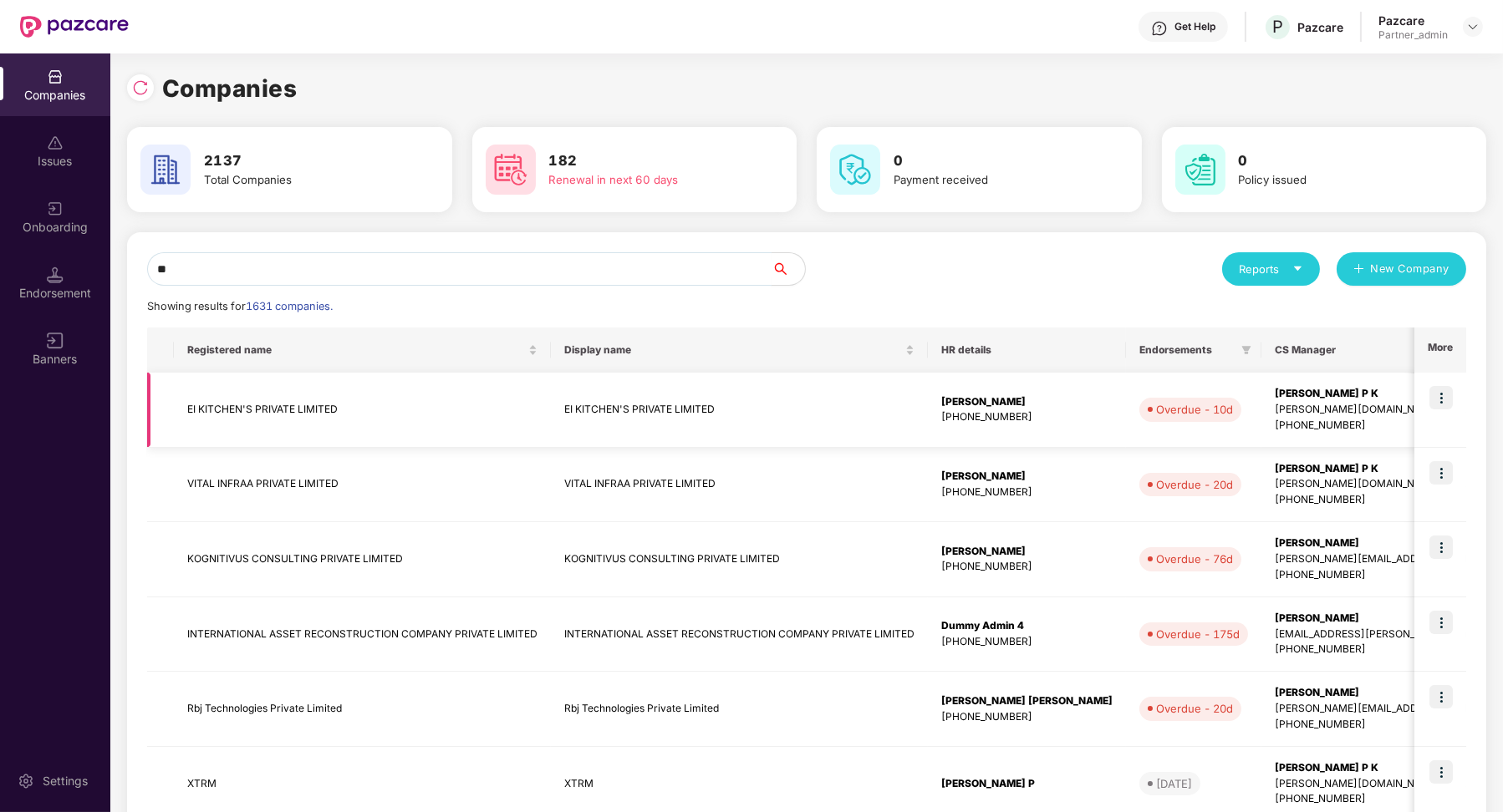
type input "*"
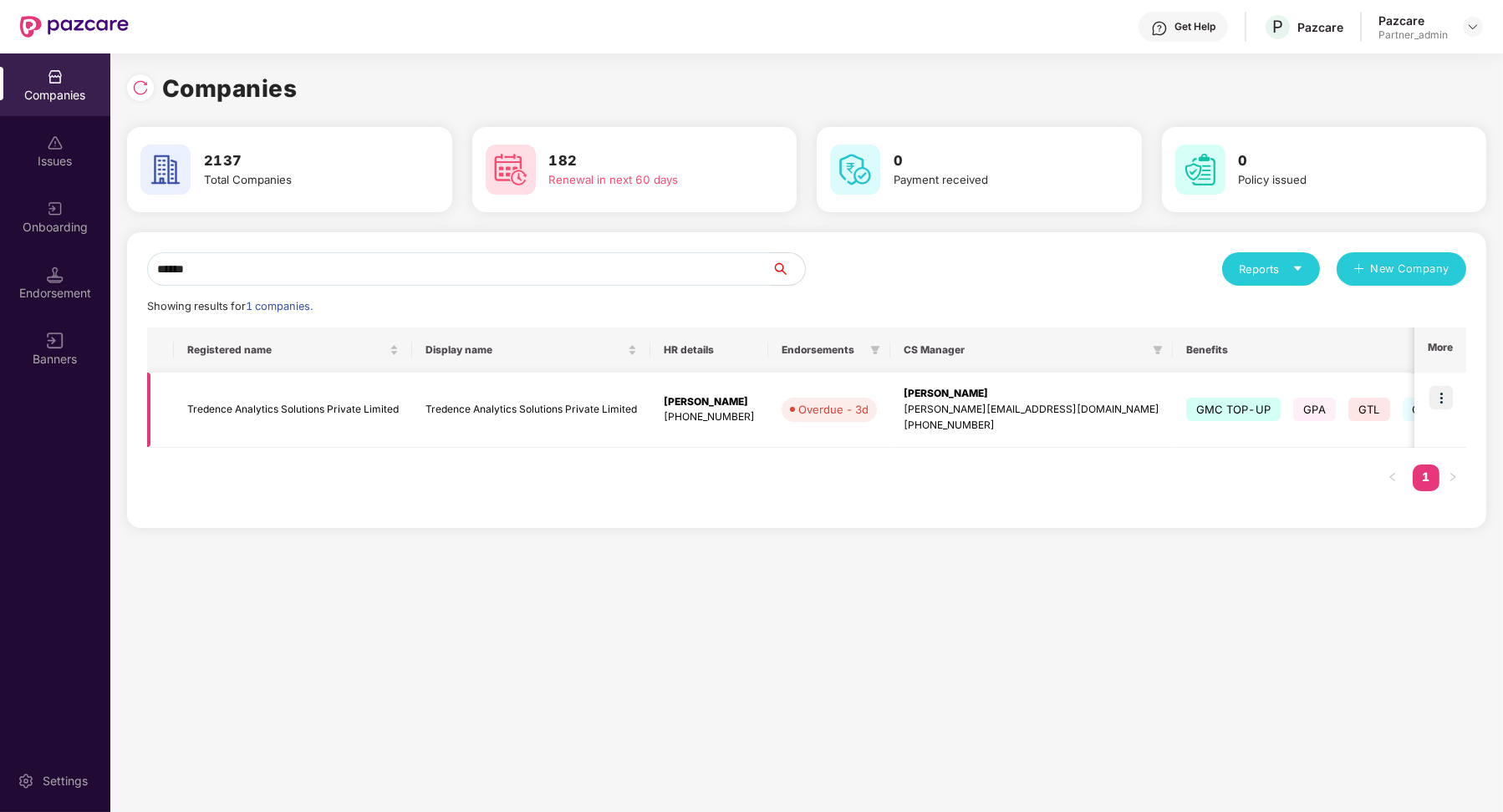
type input "******"
click at [300, 421] on td "Tredence Analytics Solutions Private Limited" at bounding box center [292, 409] width 239 height 75
